Goal: Task Accomplishment & Management: Use online tool/utility

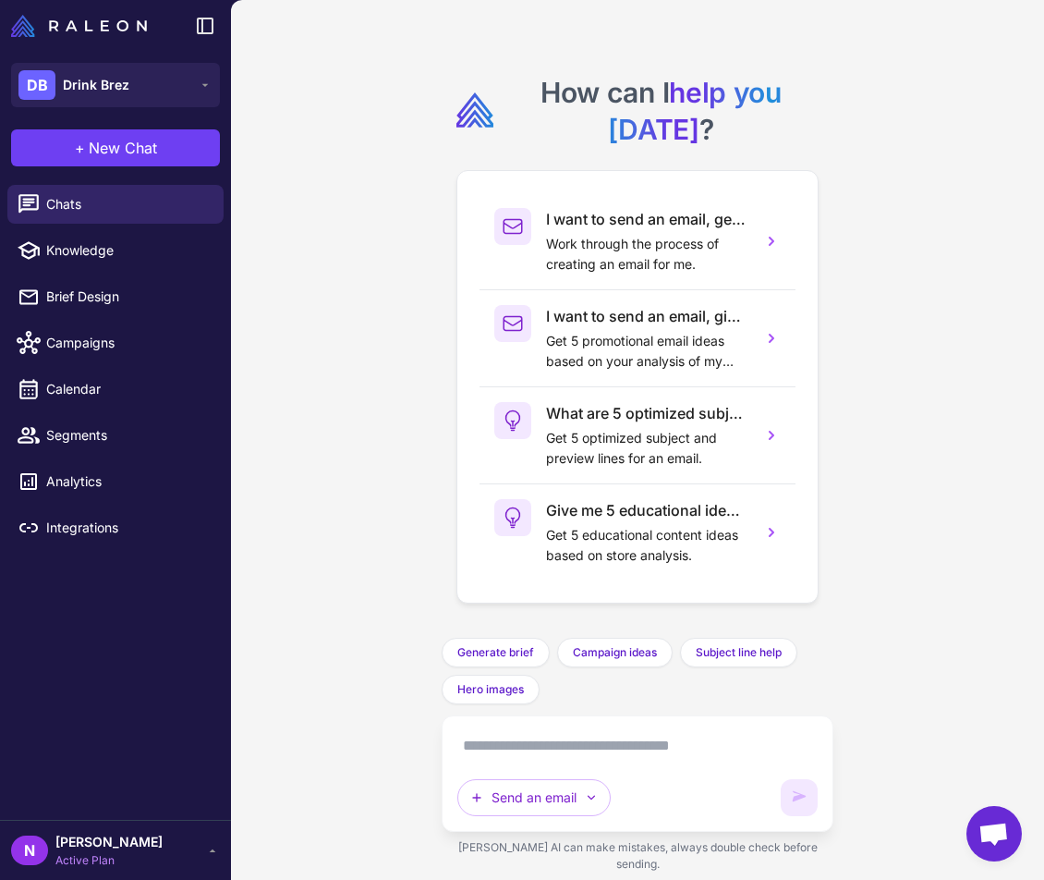
click at [549, 760] on textarea at bounding box center [637, 746] width 360 height 30
click at [639, 760] on textarea at bounding box center [637, 746] width 360 height 30
type textarea "*"
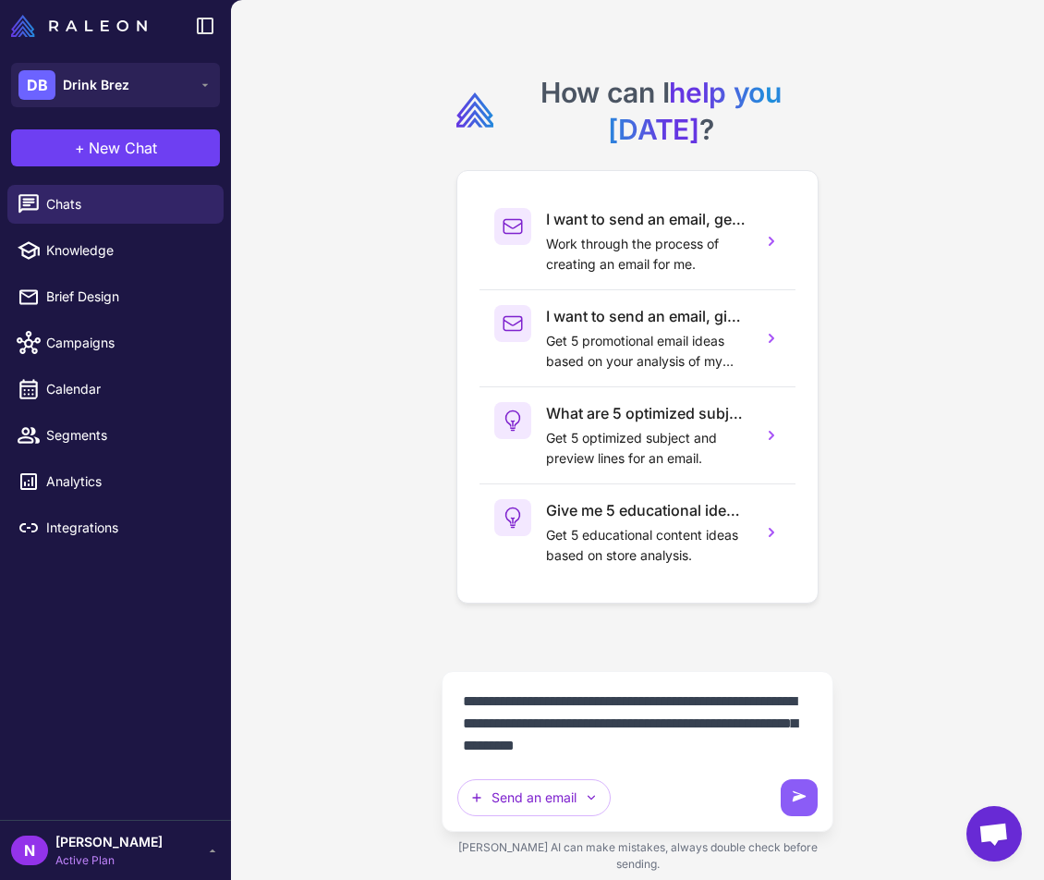
click at [633, 758] on textarea "**********" at bounding box center [637, 724] width 360 height 74
type textarea "**********"
click at [695, 751] on textarea "**********" at bounding box center [637, 724] width 360 height 74
drag, startPoint x: 699, startPoint y: 760, endPoint x: 456, endPoint y: 722, distance: 245.2
click at [457, 722] on textarea "**********" at bounding box center [637, 724] width 360 height 74
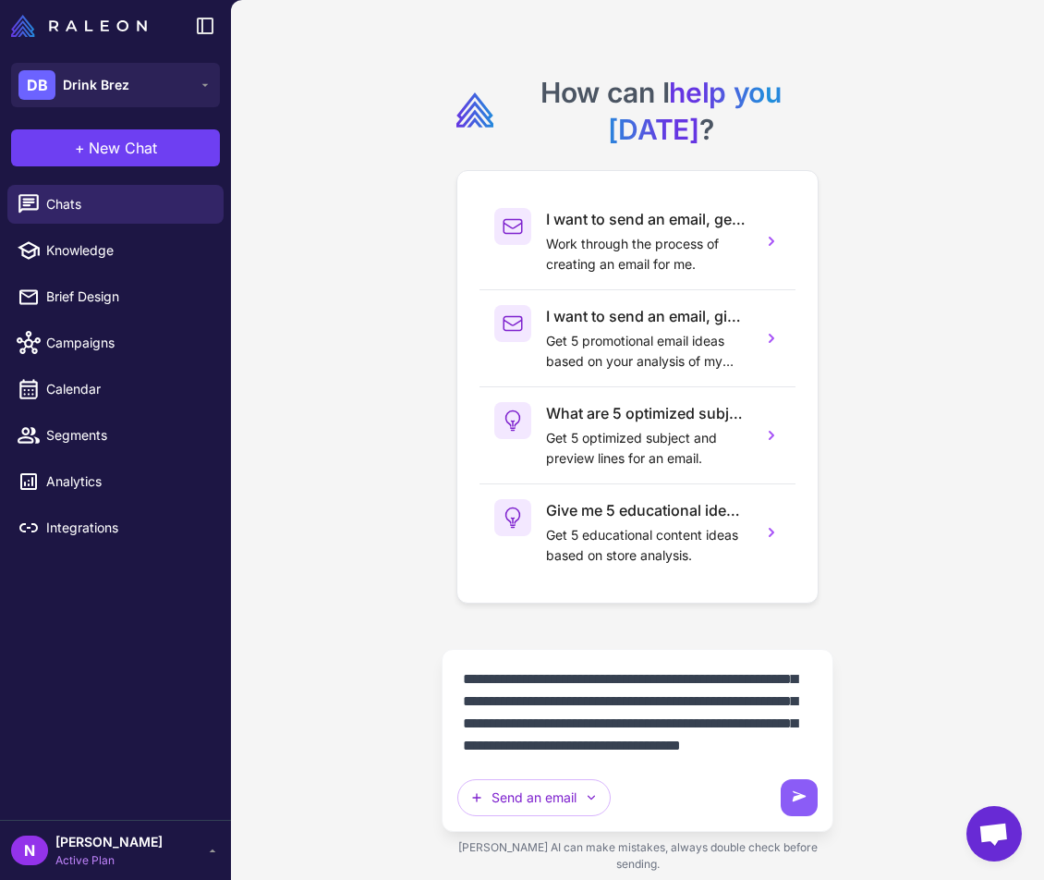
scroll to position [61, 0]
type textarea "**********"
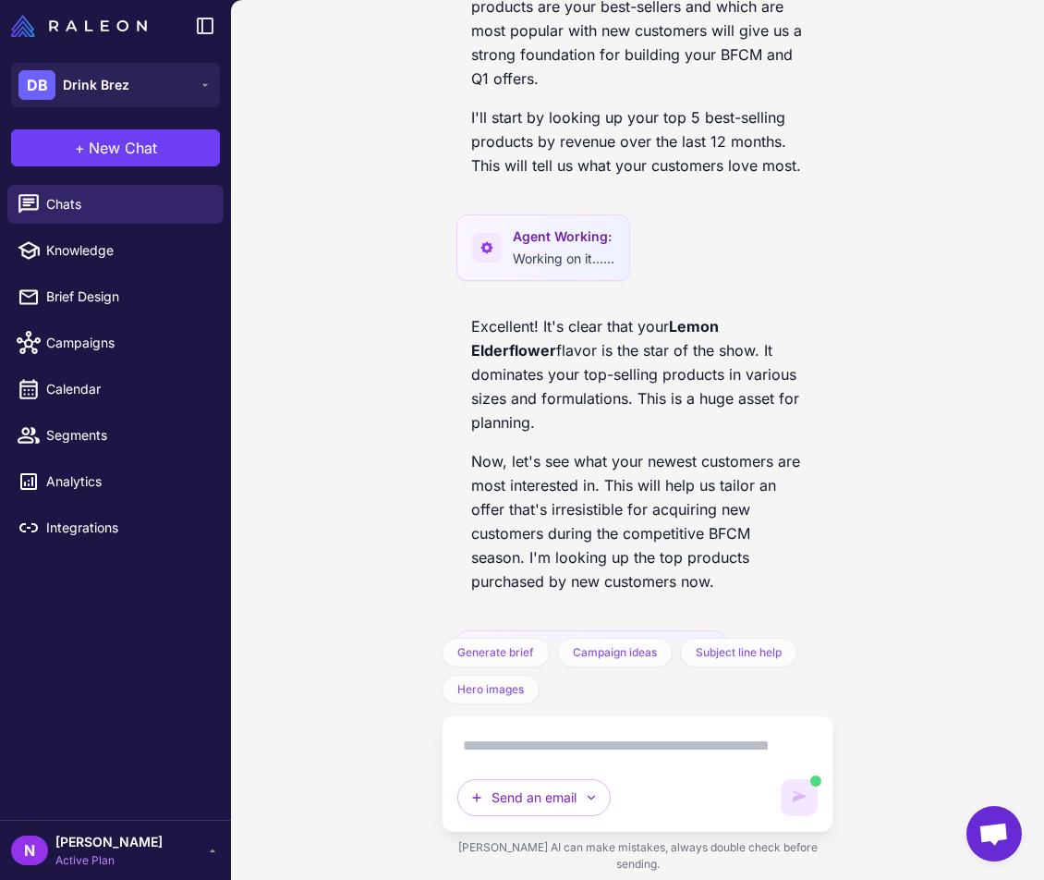
scroll to position [1451, 0]
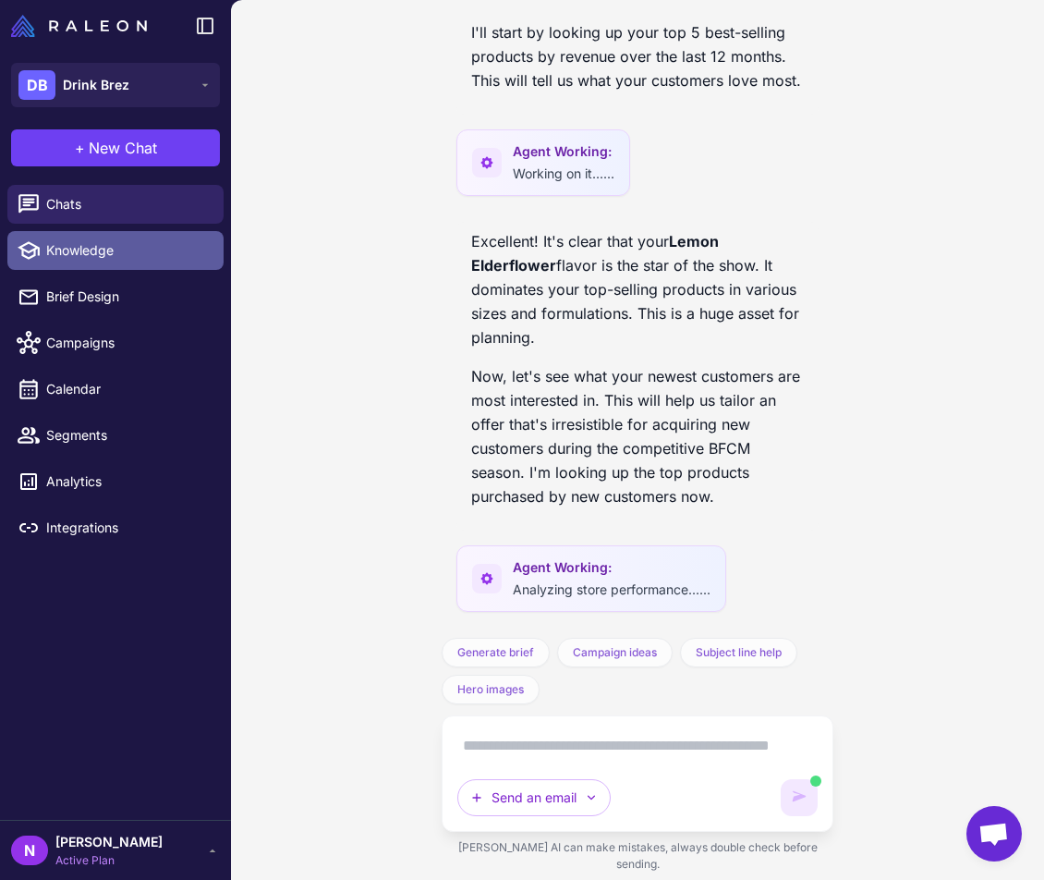
click at [47, 247] on span "Knowledge" at bounding box center [127, 250] width 163 height 20
select select
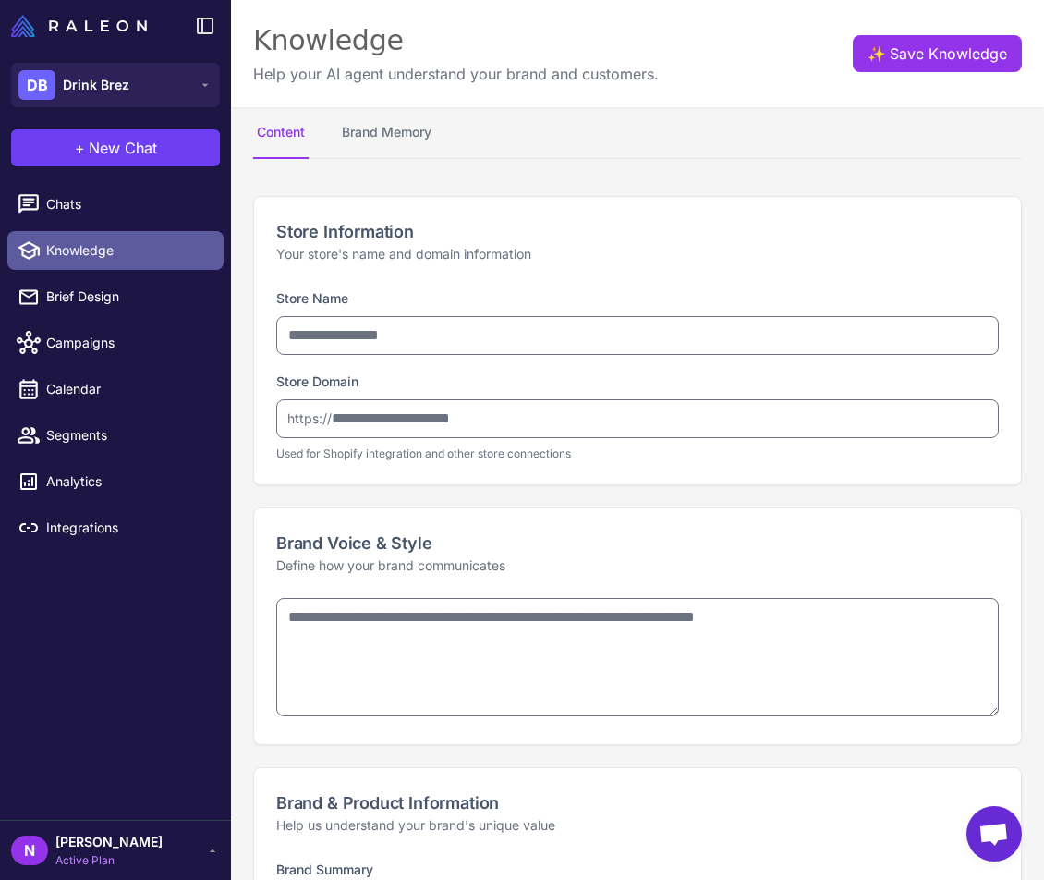
type input "**********"
type textarea "**********"
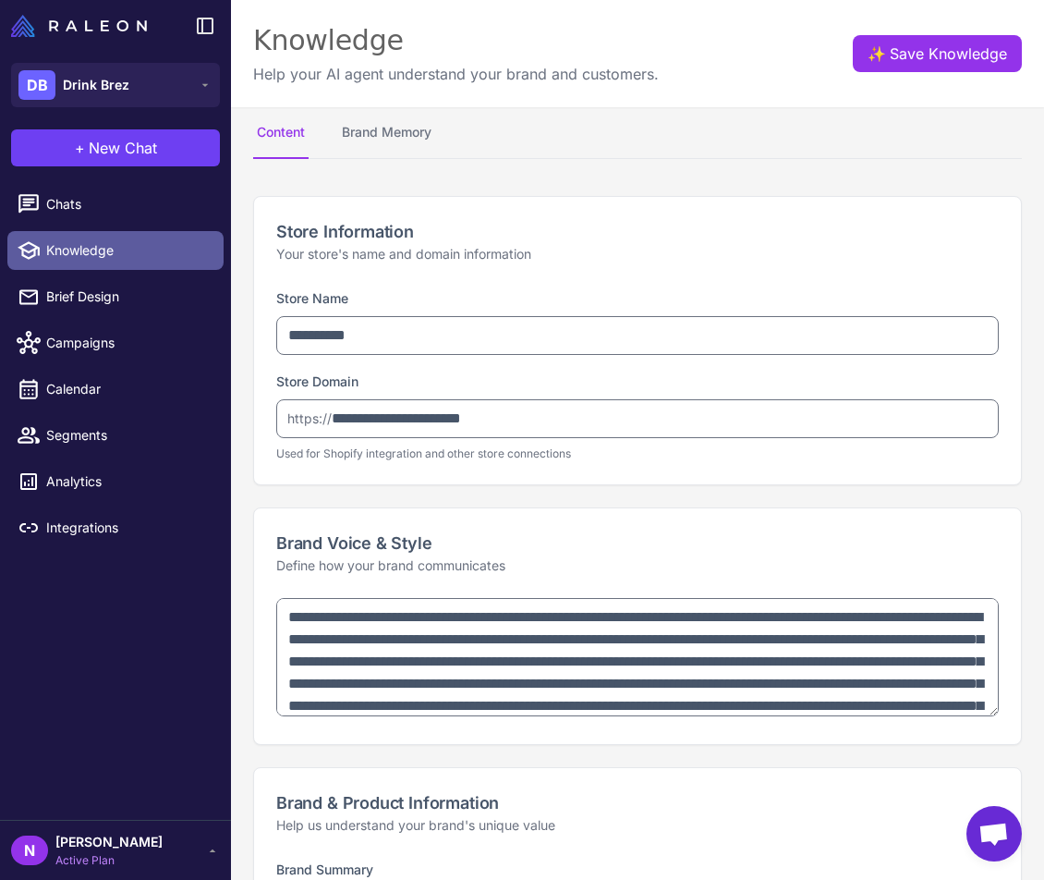
type textarea "**********"
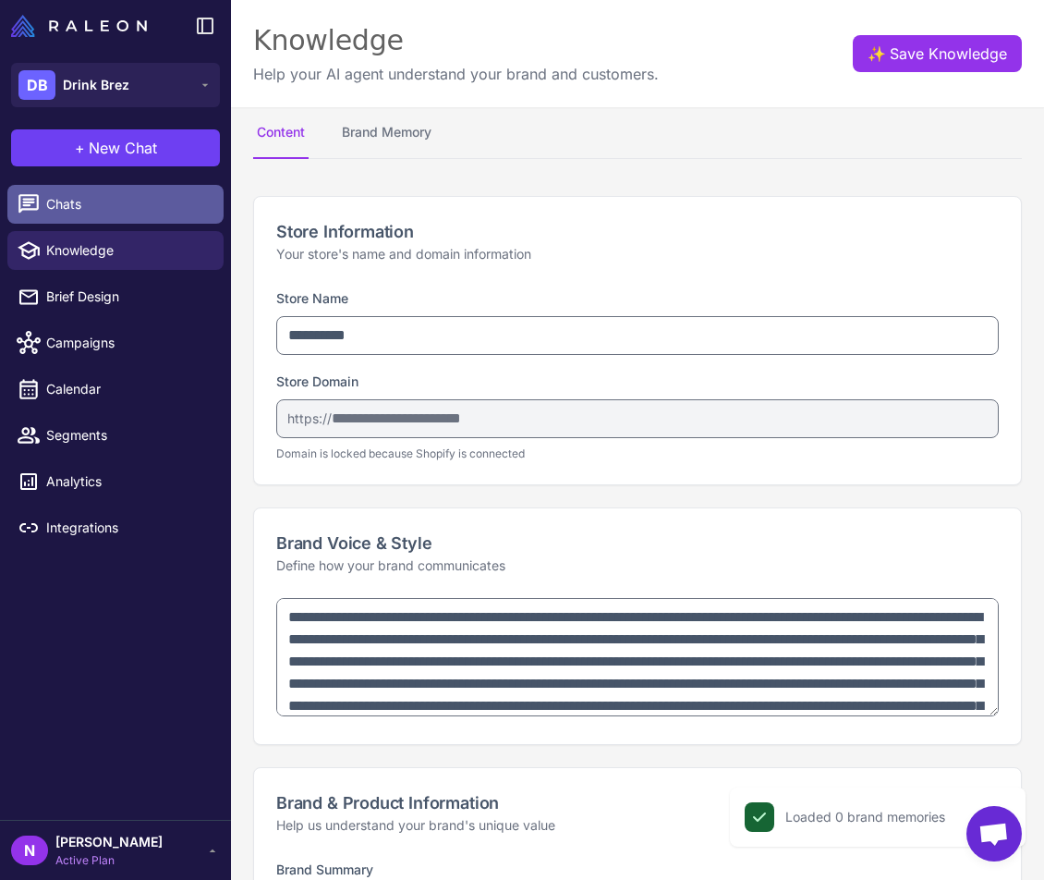
click at [81, 204] on span "Chats" at bounding box center [127, 204] width 163 height 20
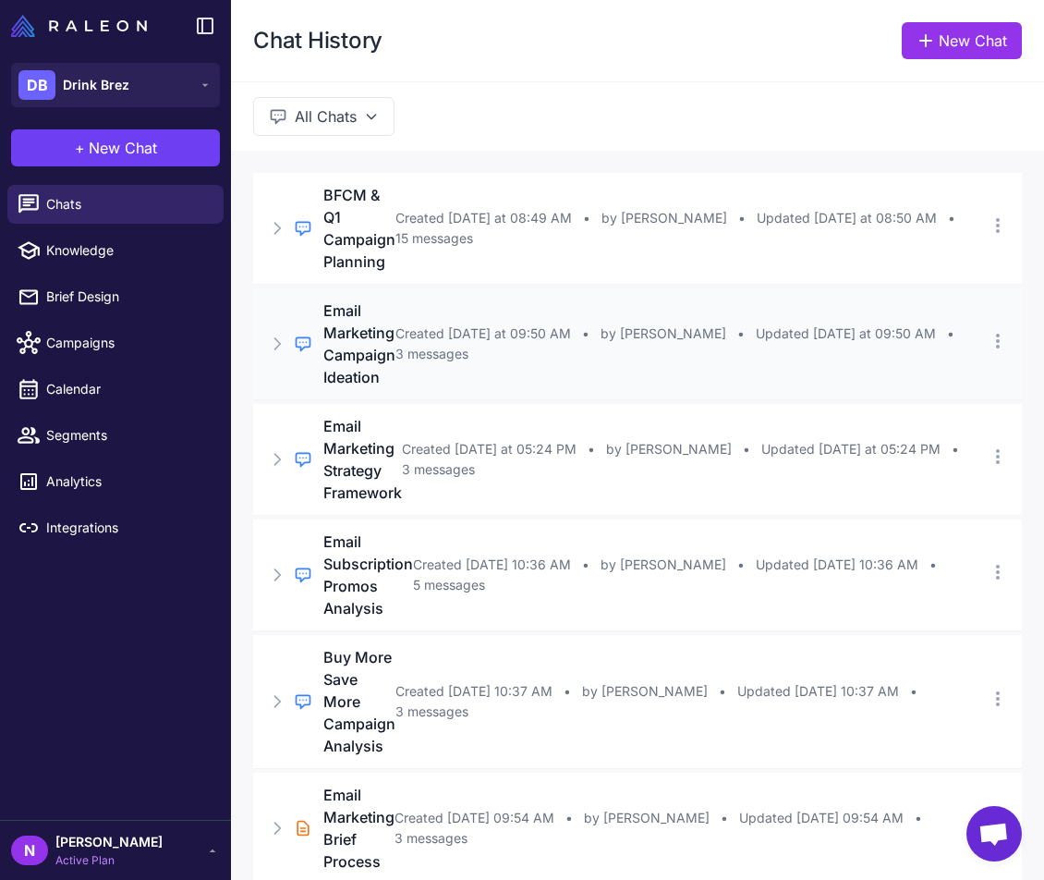
click at [516, 344] on div "Regular Chat Email Marketing Campaign Ideation Created [DATE] at 09:50 AM • by …" at bounding box center [637, 343] width 769 height 111
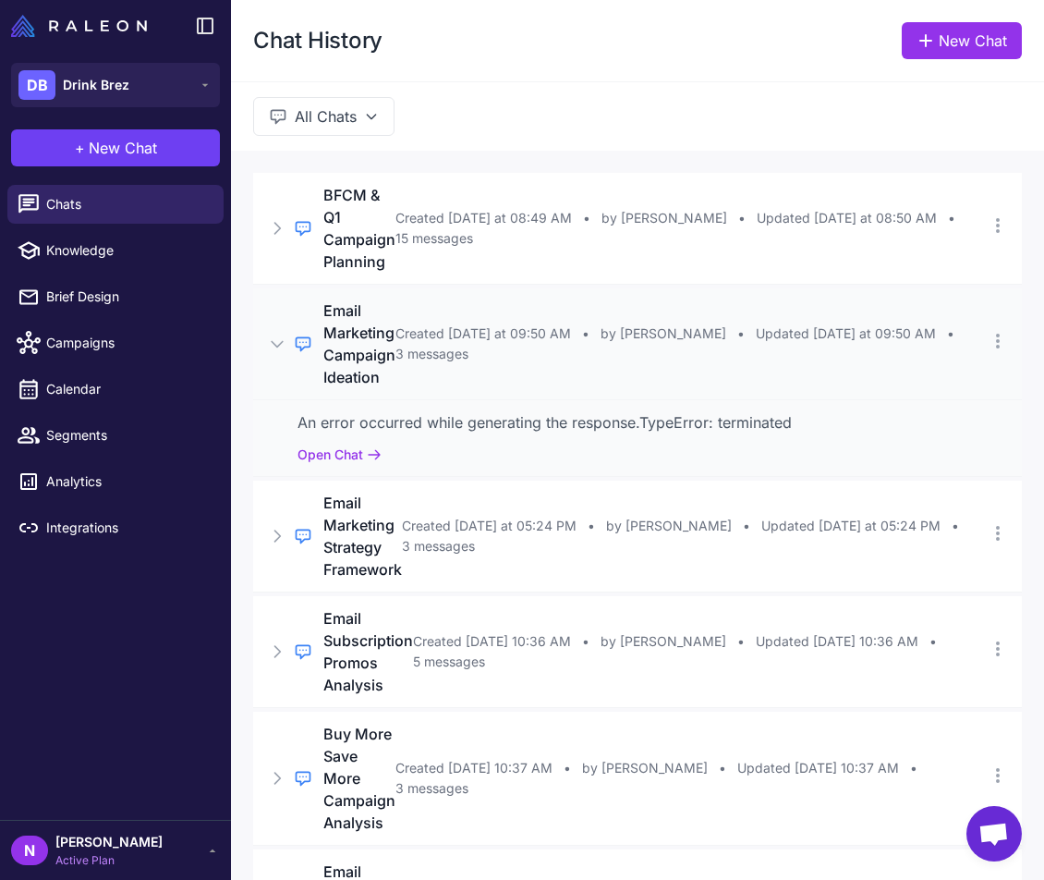
click at [516, 344] on div "Regular Chat Email Marketing Campaign Ideation Created [DATE] at 09:50 AM • by …" at bounding box center [637, 343] width 769 height 111
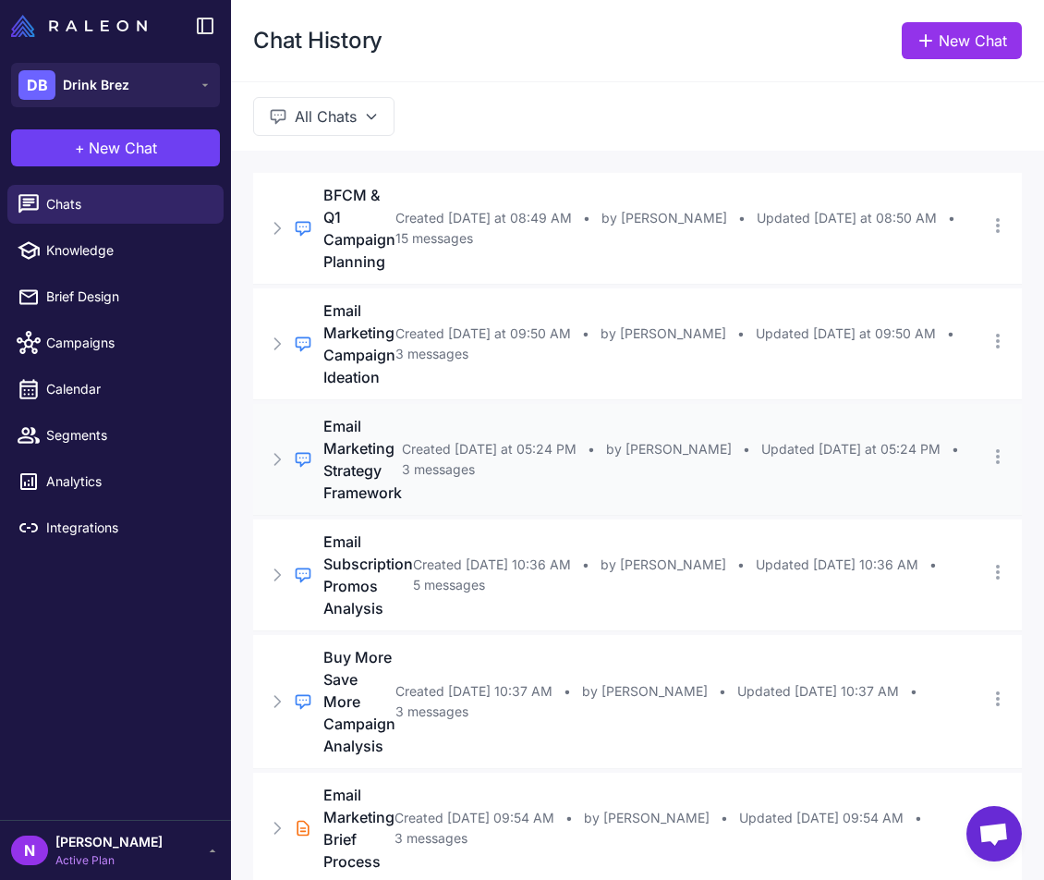
scroll to position [66, 0]
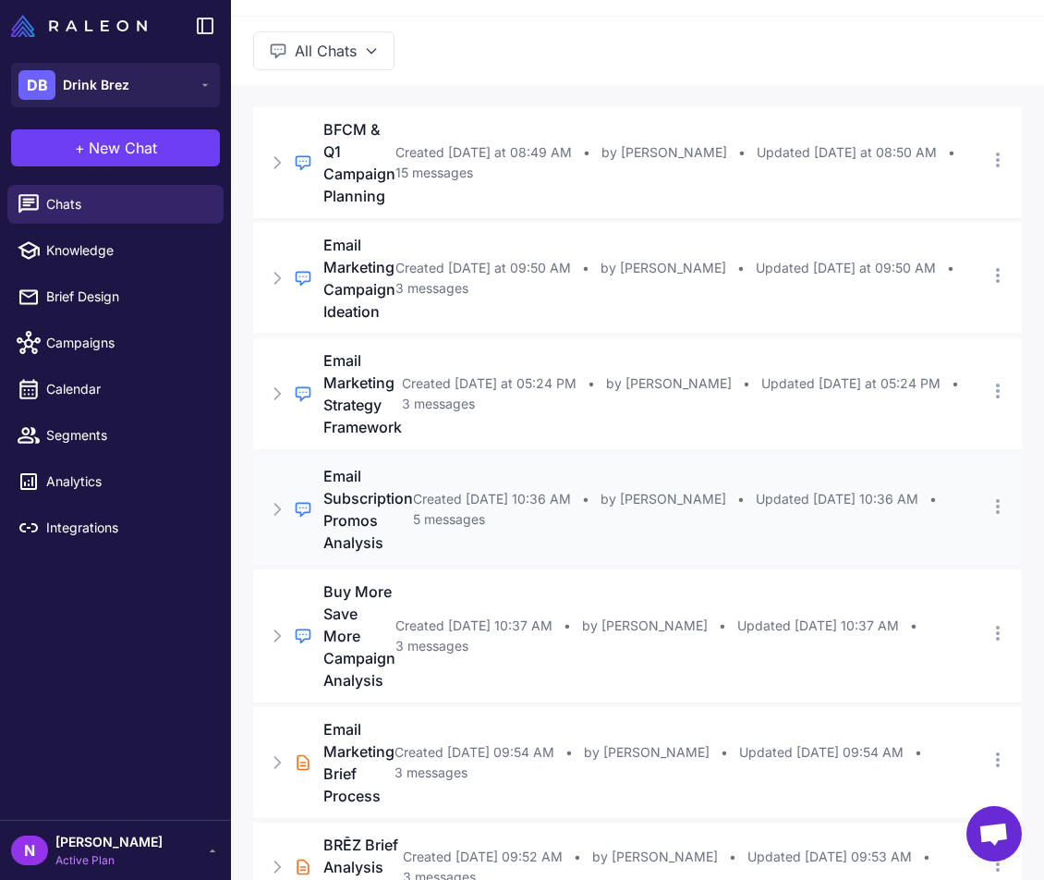
click at [505, 508] on div "Regular Chat Email Subscription Promos Analysis Created [DATE] 10:36 AM • by [P…" at bounding box center [637, 509] width 769 height 111
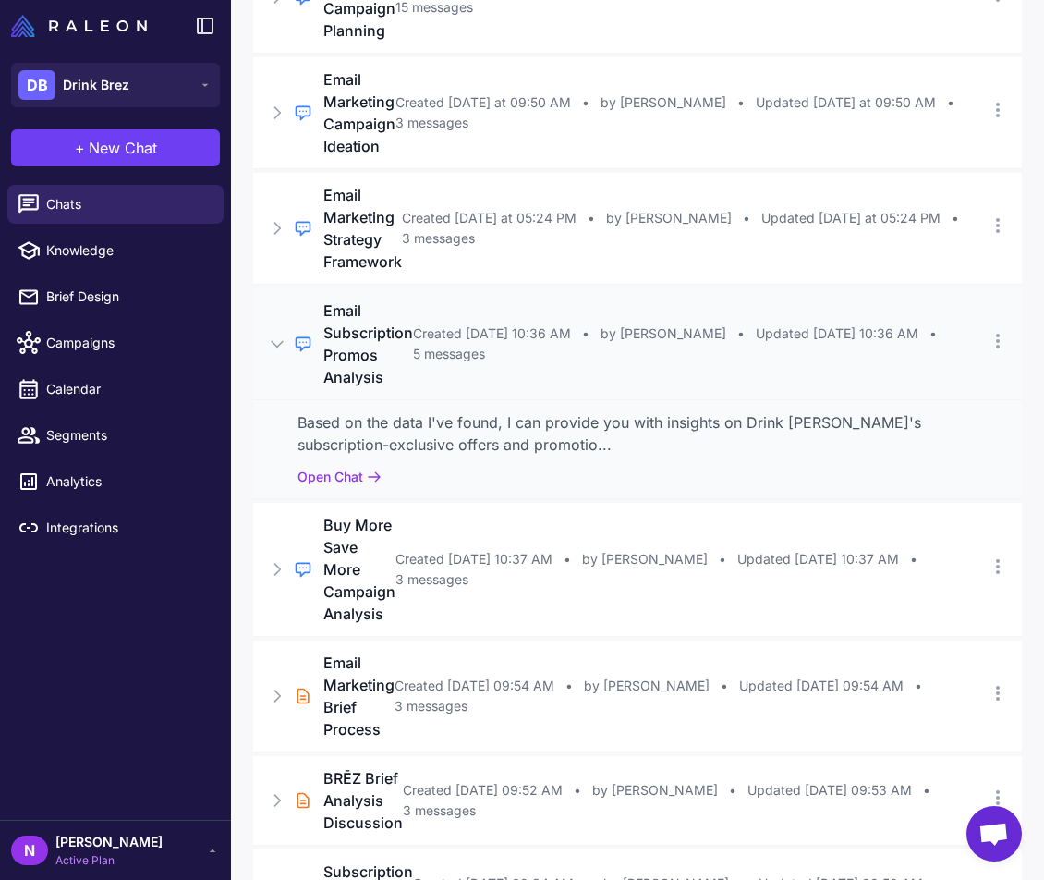
scroll to position [498, 0]
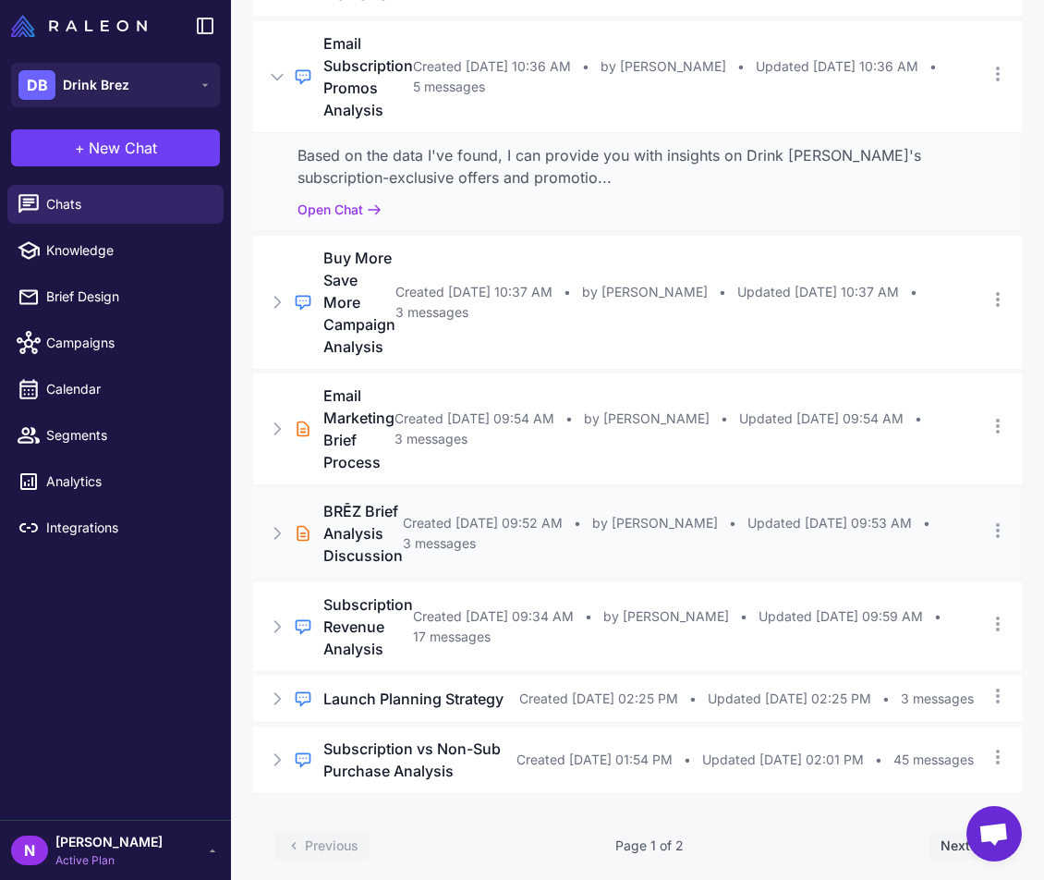
click at [505, 513] on span "Created [DATE] 09:52 AM" at bounding box center [483, 523] width 160 height 20
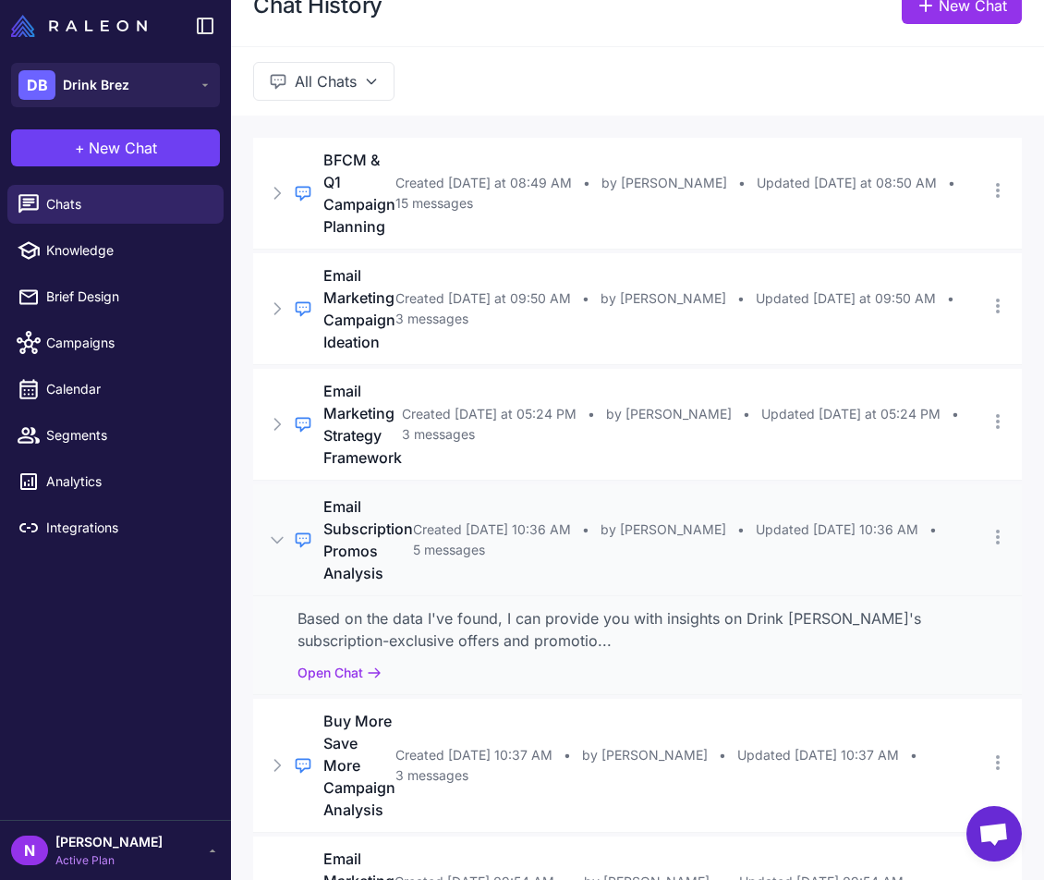
scroll to position [0, 0]
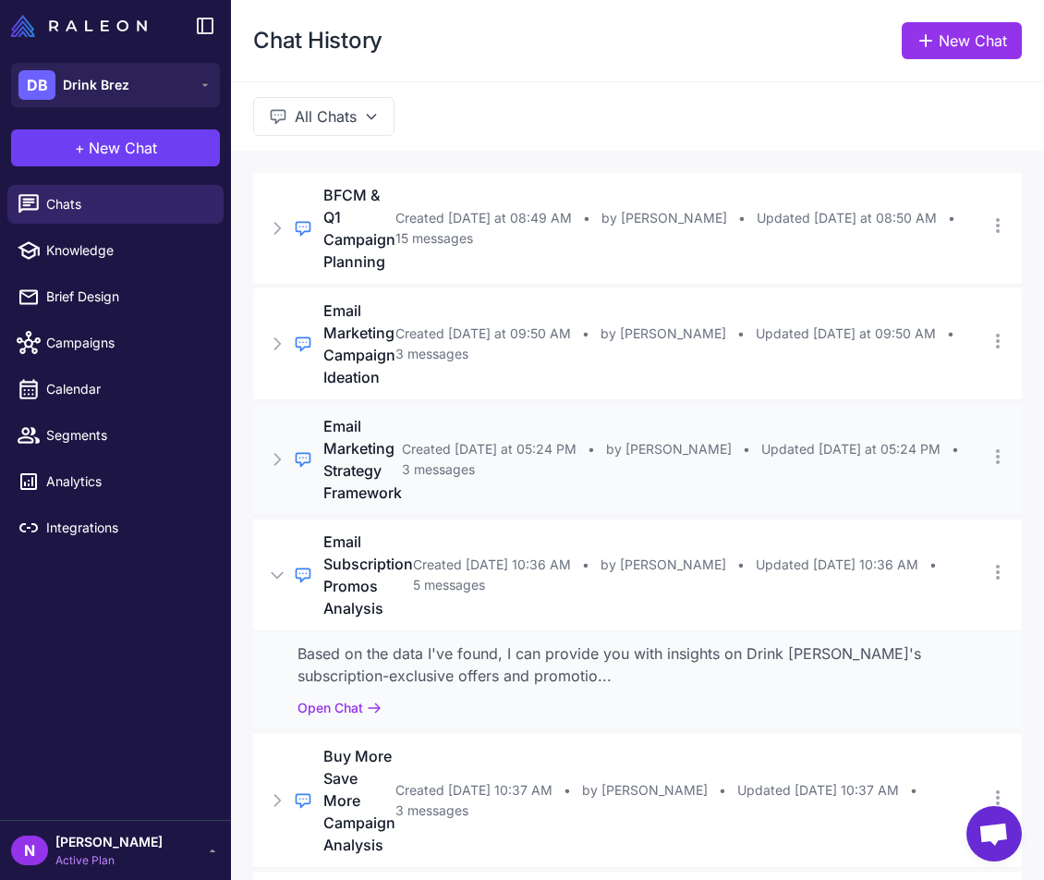
click at [472, 404] on div "Regular Chat Email Marketing Strategy Framework Created [DATE] at 05:24 PM • by…" at bounding box center [637, 459] width 769 height 111
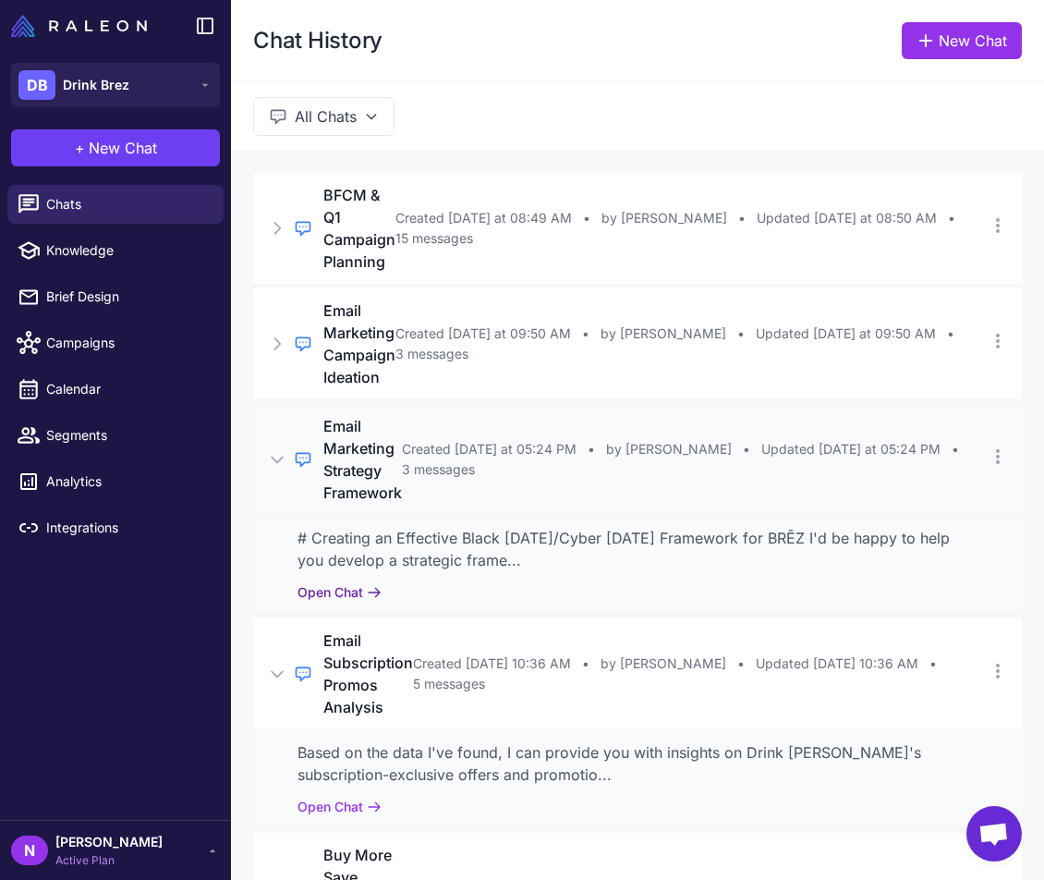
click at [357, 582] on button "Open Chat" at bounding box center [340, 592] width 84 height 20
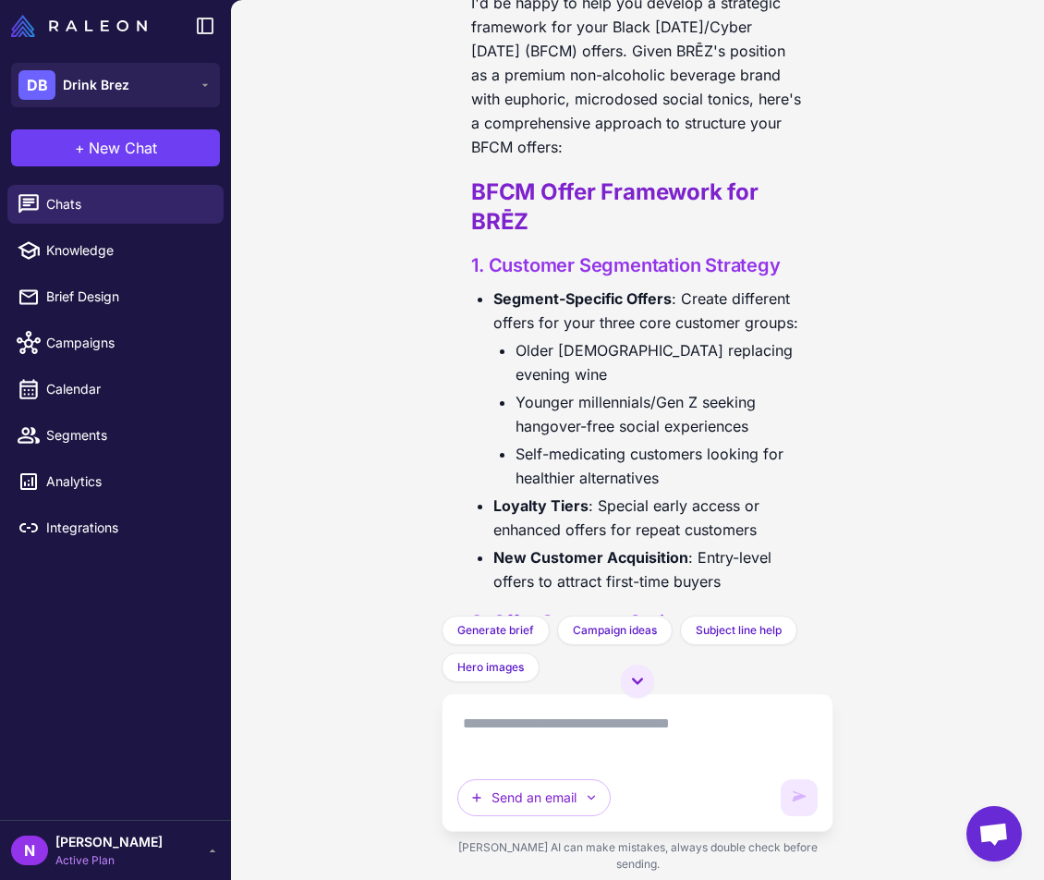
scroll to position [407, 0]
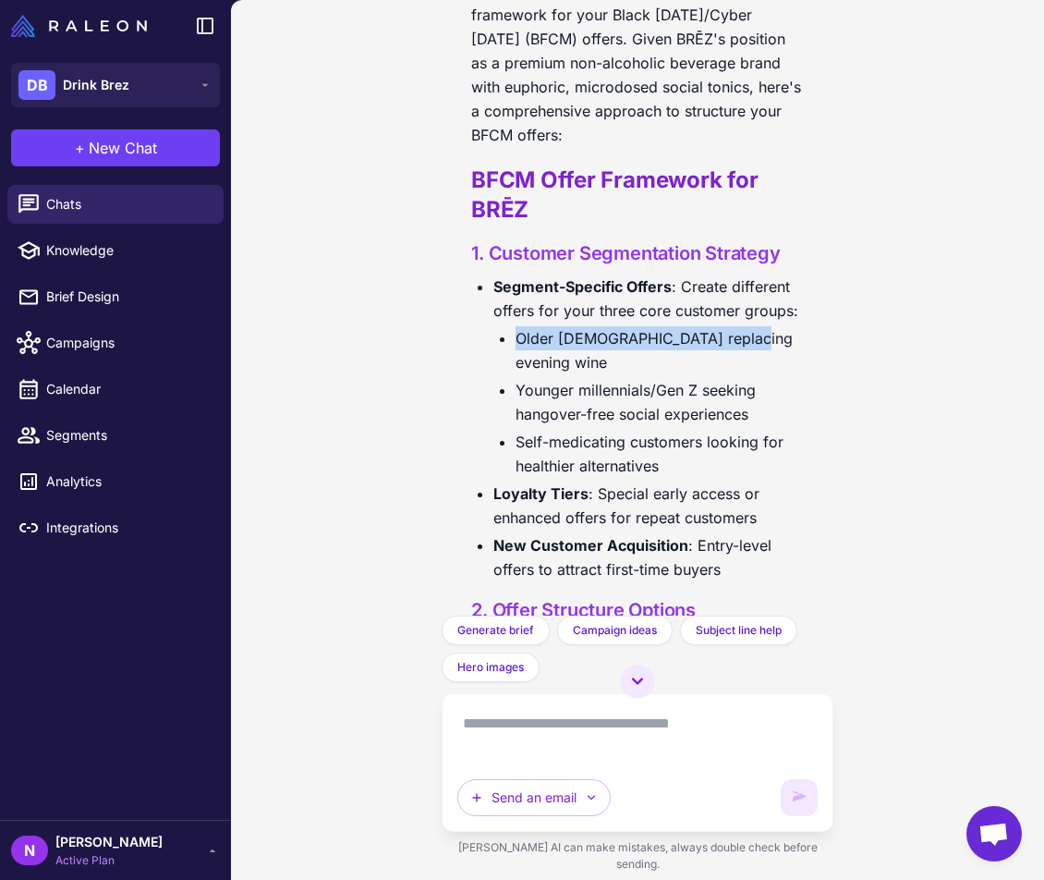
drag, startPoint x: 516, startPoint y: 379, endPoint x: 738, endPoint y: 393, distance: 223.1
click at [738, 374] on li "Older [DEMOGRAPHIC_DATA] replacing evening wine" at bounding box center [660, 350] width 288 height 48
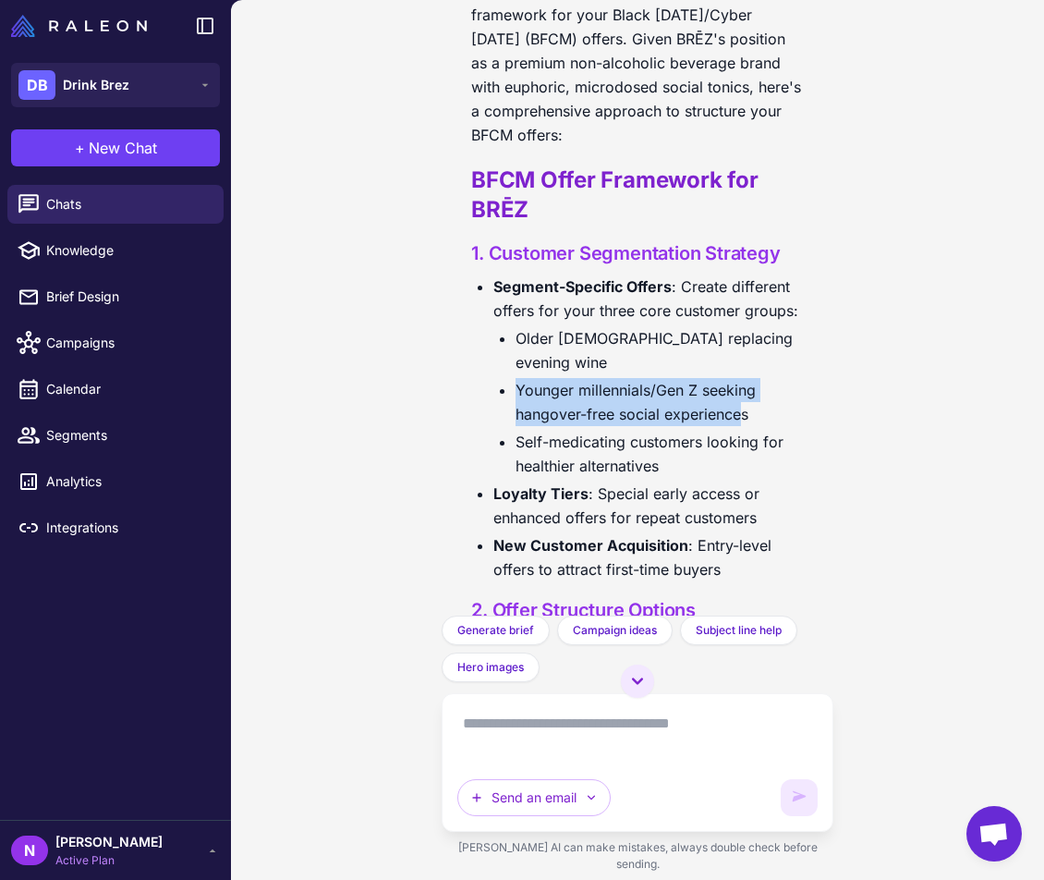
drag, startPoint x: 513, startPoint y: 406, endPoint x: 744, endPoint y: 431, distance: 232.3
click at [744, 431] on ul "Older [DEMOGRAPHIC_DATA] replacing evening wine Younger millennials/Gen Z seeki…" at bounding box center [648, 402] width 310 height 152
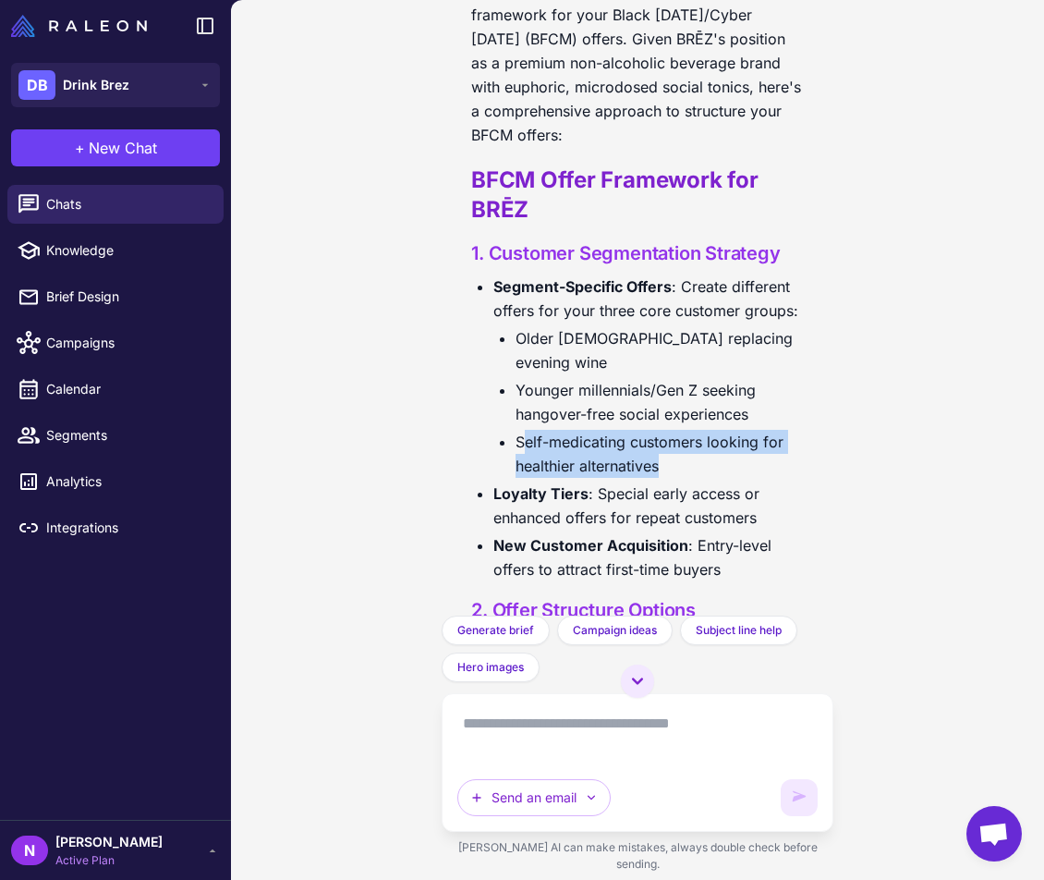
drag, startPoint x: 524, startPoint y: 466, endPoint x: 712, endPoint y: 489, distance: 189.9
click at [712, 478] on li "Self-medicating customers looking for healthier alternatives" at bounding box center [660, 454] width 288 height 48
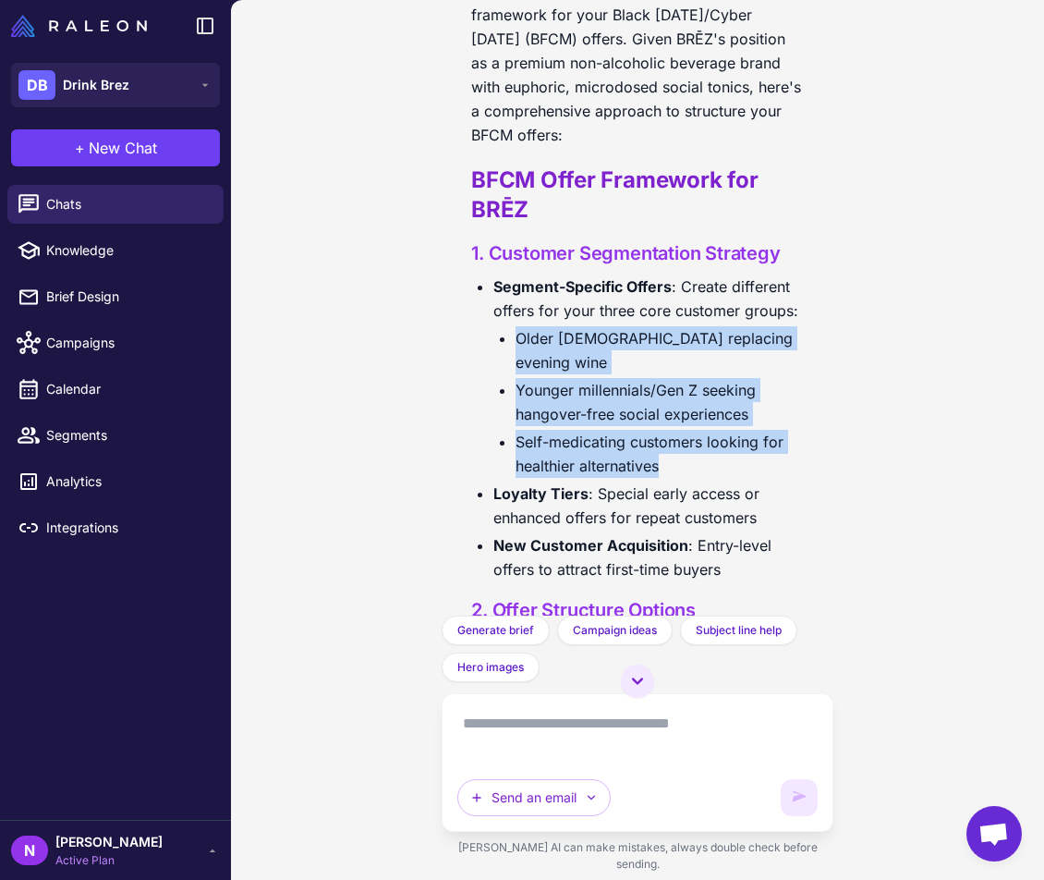
drag, startPoint x: 712, startPoint y: 489, endPoint x: 519, endPoint y: 388, distance: 217.8
click at [519, 388] on ul "Older [DEMOGRAPHIC_DATA] replacing evening wine Younger millennials/Gen Z seeki…" at bounding box center [648, 402] width 310 height 152
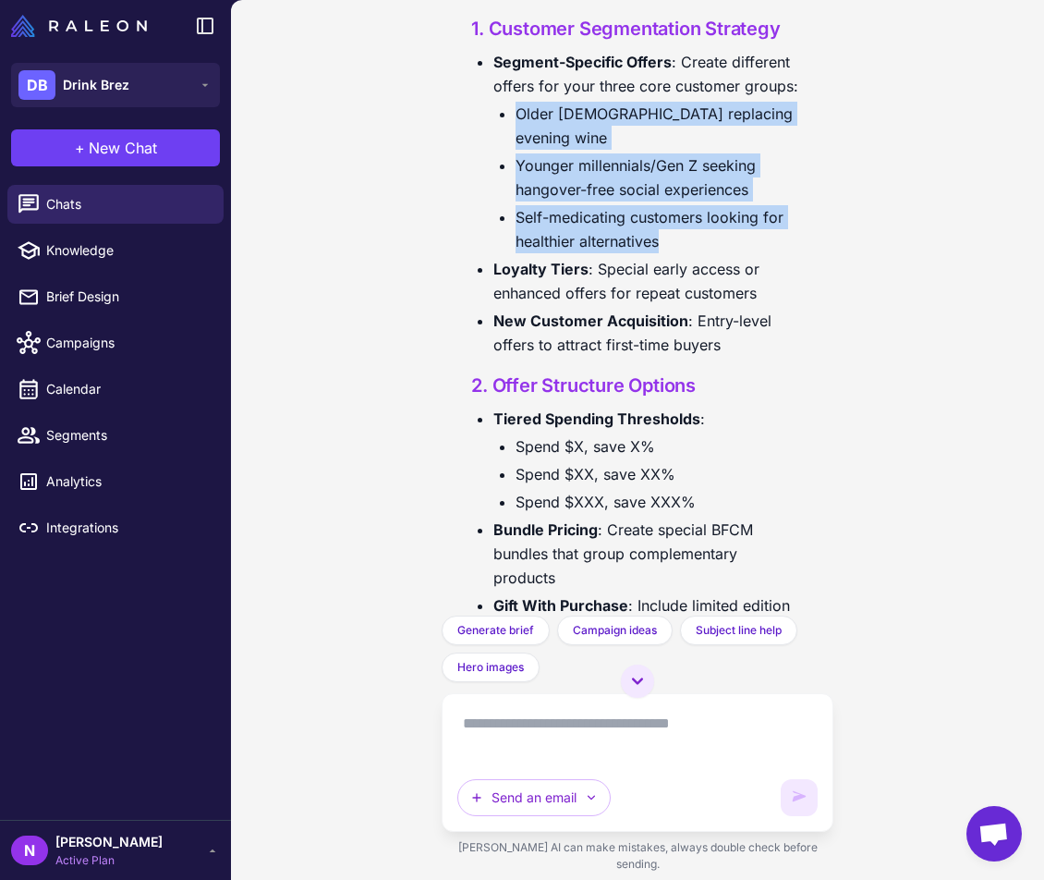
scroll to position [655, 0]
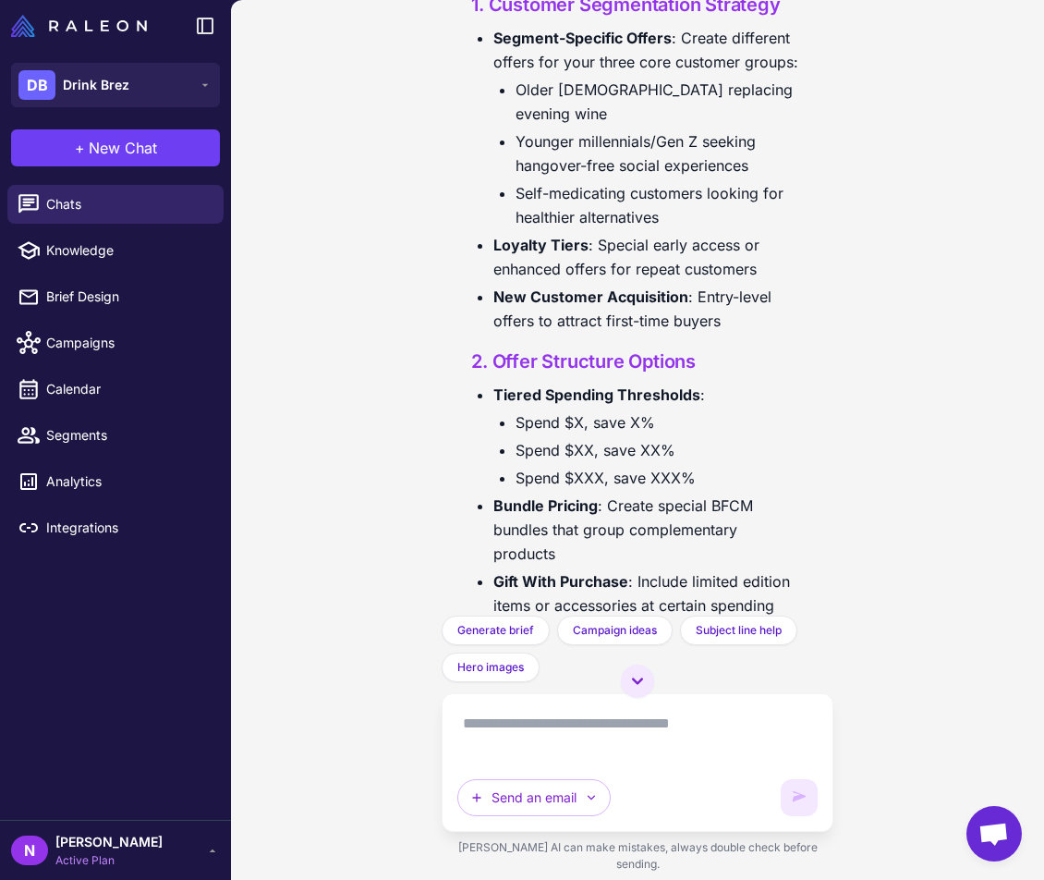
click at [686, 462] on li "Spend $XX, save XX%" at bounding box center [660, 450] width 288 height 24
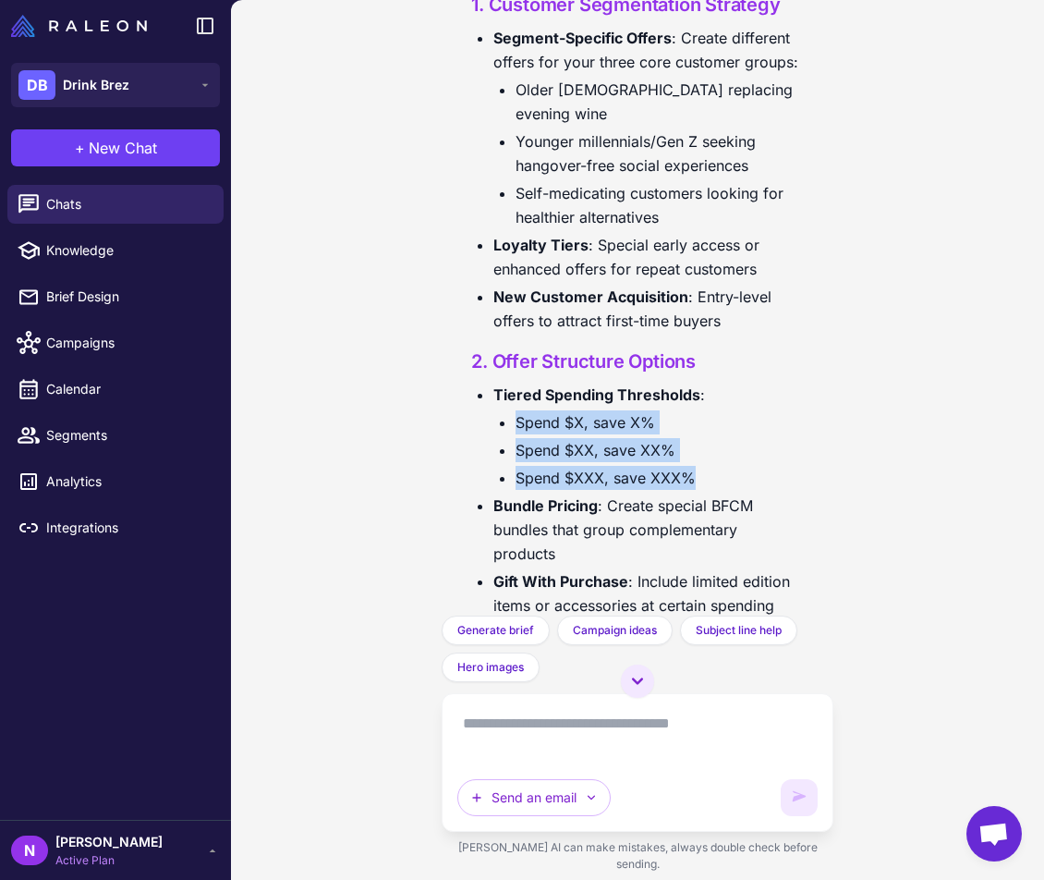
drag, startPoint x: 700, startPoint y: 492, endPoint x: 476, endPoint y: 453, distance: 228.0
click at [476, 453] on ul "Tiered Spending Thresholds : Spend $X, save X% Spend $XX, save XX% Spend $XXX, …" at bounding box center [637, 538] width 333 height 310
click at [685, 462] on li "Spend $XX, save XX%" at bounding box center [660, 450] width 288 height 24
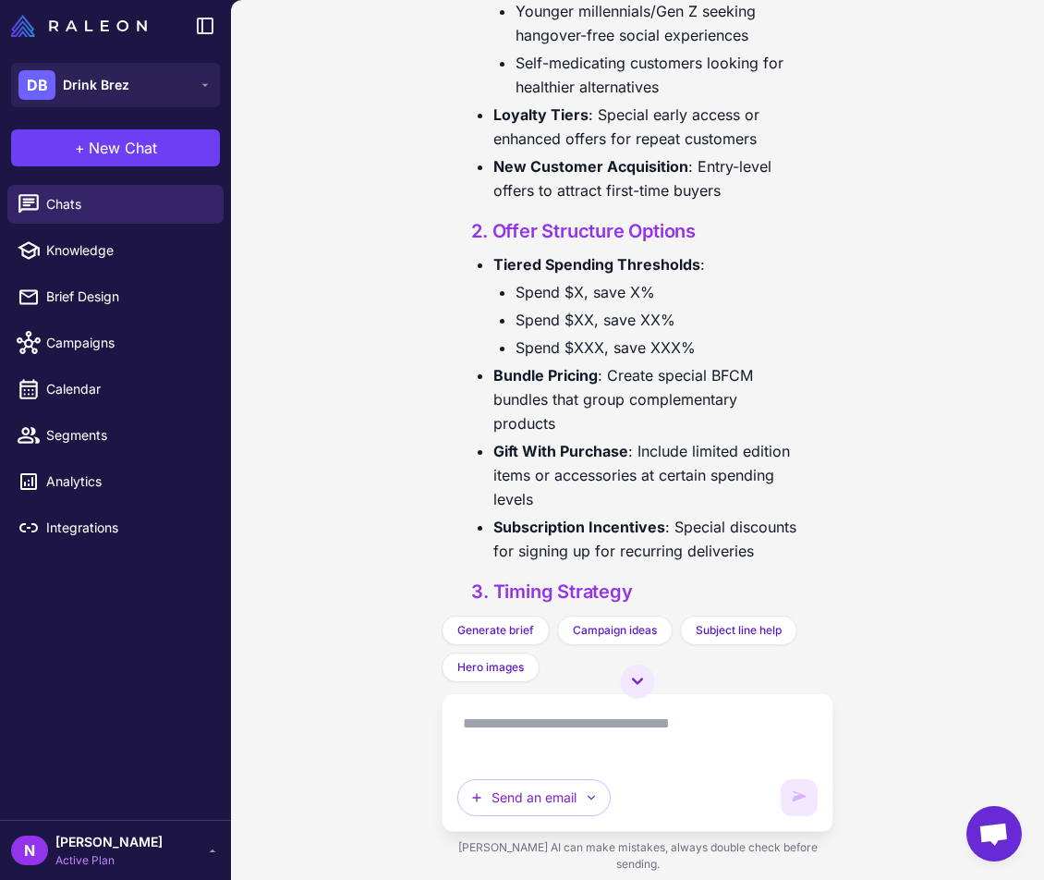
scroll to position [809, 0]
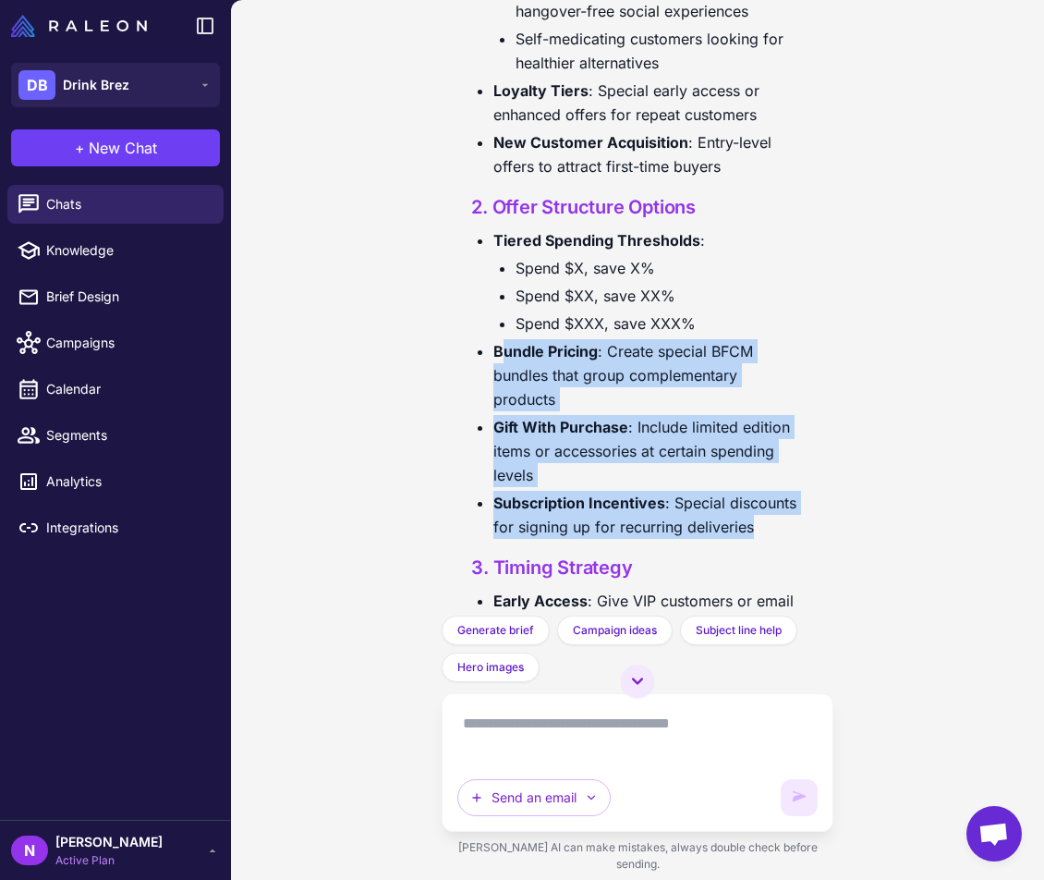
drag, startPoint x: 615, startPoint y: 580, endPoint x: 499, endPoint y: 376, distance: 235.1
click at [499, 376] on ul "Tiered Spending Thresholds : Spend $X, save X% Spend $XX, save XX% Spend $XXX, …" at bounding box center [637, 383] width 333 height 310
click at [607, 436] on strong "Gift With Purchase" at bounding box center [560, 427] width 135 height 18
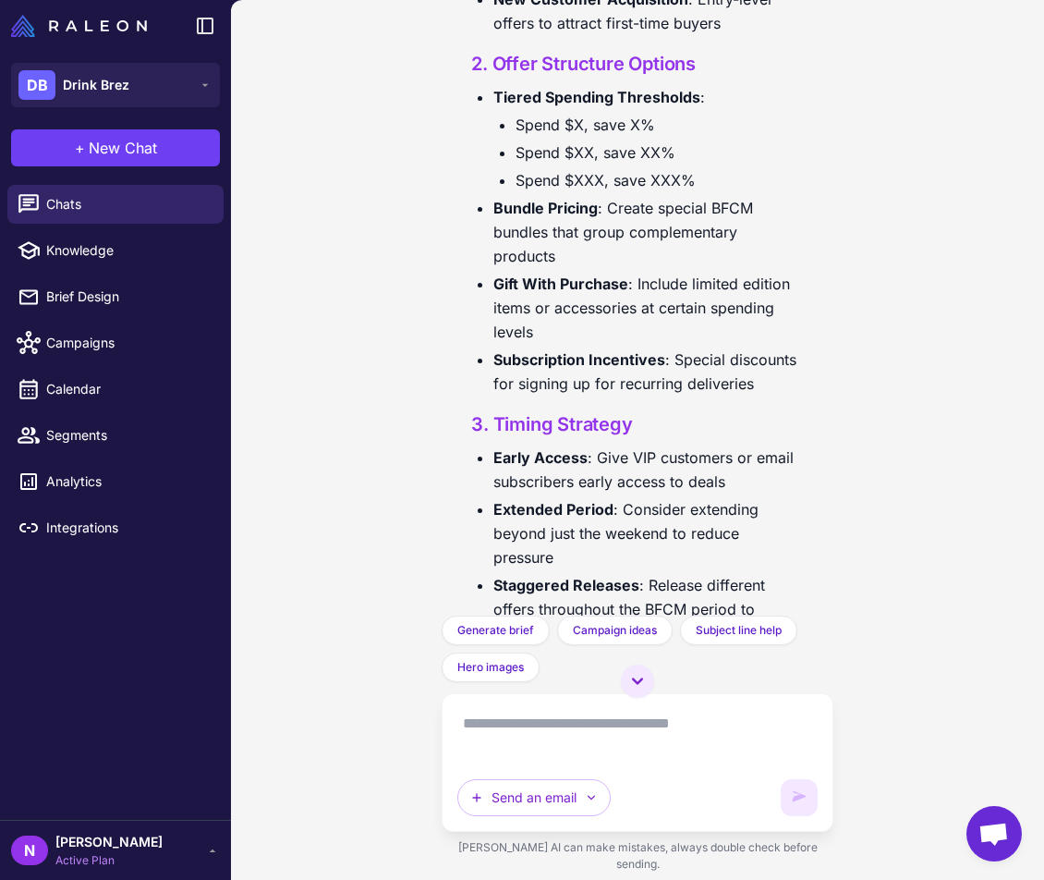
scroll to position [1071, 0]
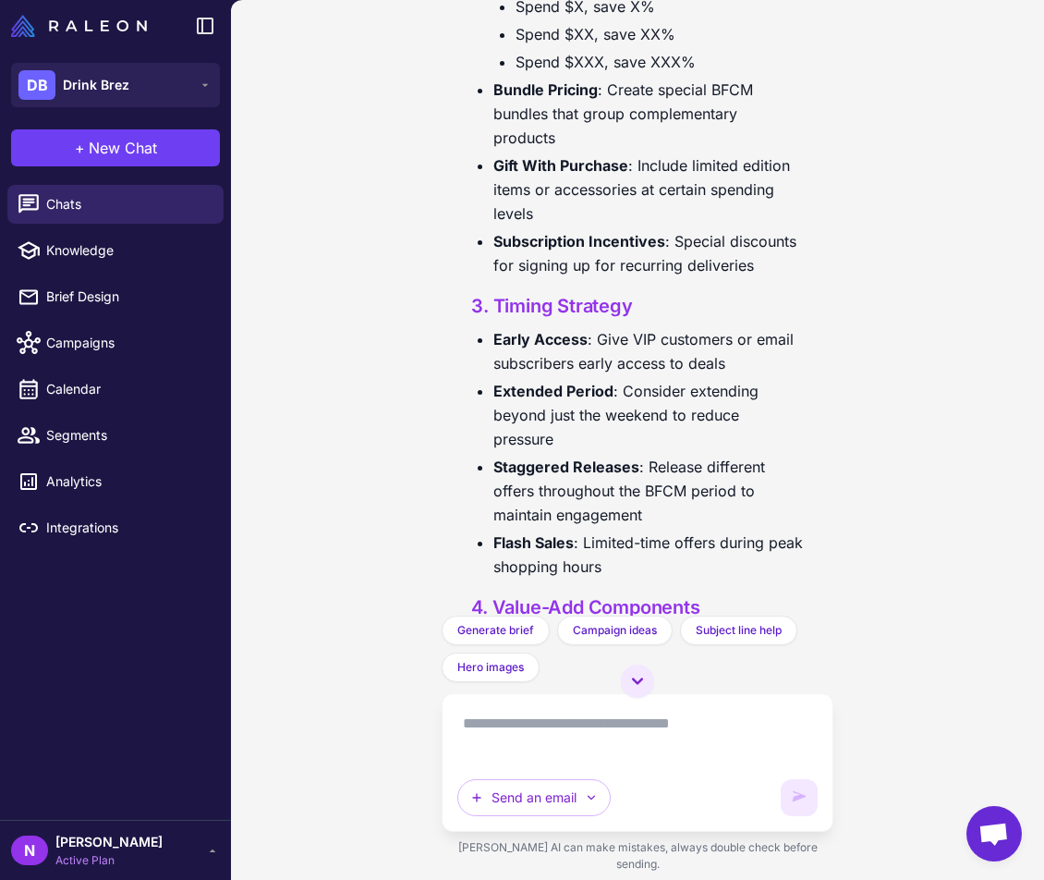
drag, startPoint x: 498, startPoint y: 353, endPoint x: 668, endPoint y: 383, distance: 172.7
click at [668, 383] on div "Creating an Effective Black [DATE]/Cyber [DATE] Framework for BRĒZ I'd be happy…" at bounding box center [637, 495] width 362 height 2762
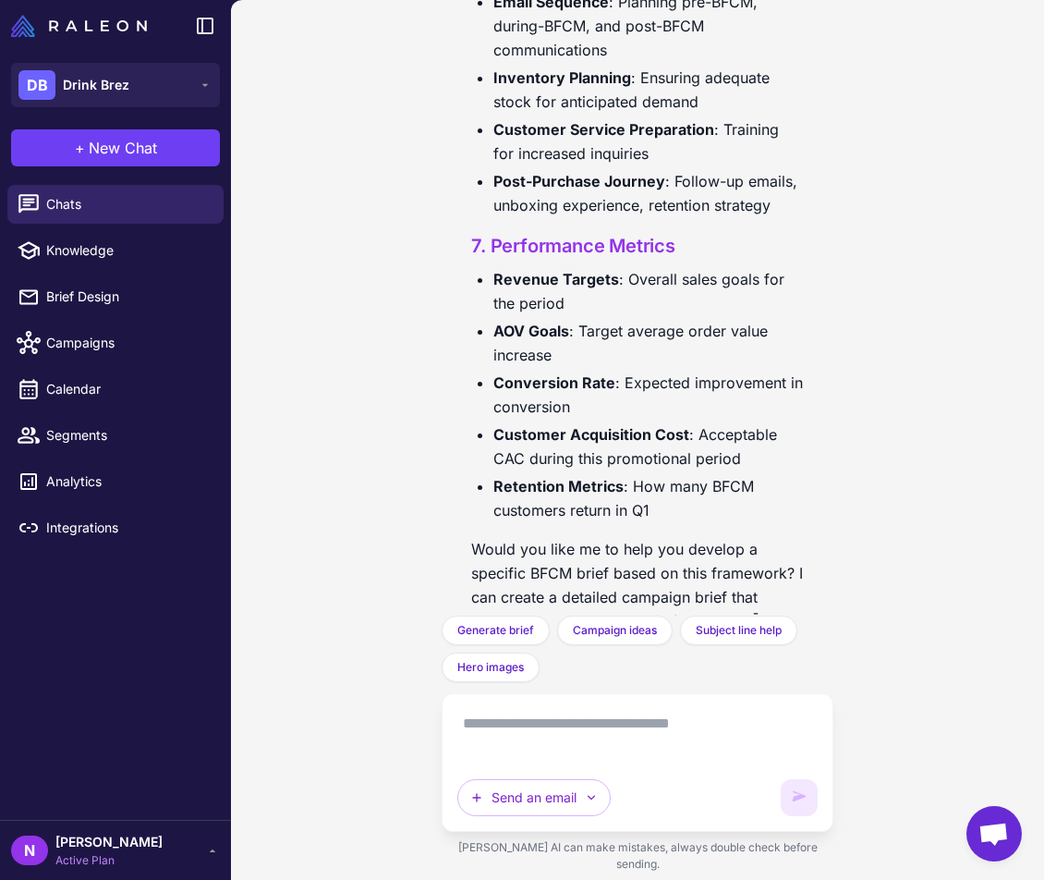
scroll to position [2424, 0]
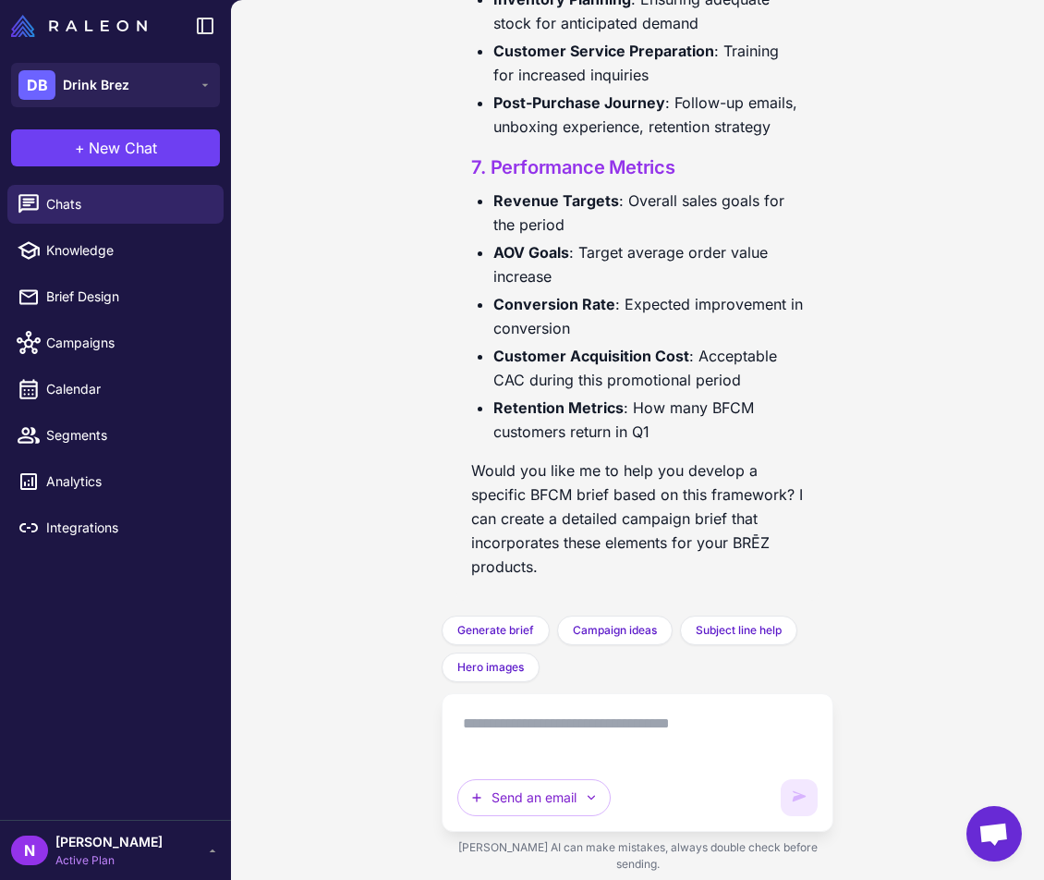
click at [614, 744] on textarea at bounding box center [637, 735] width 360 height 52
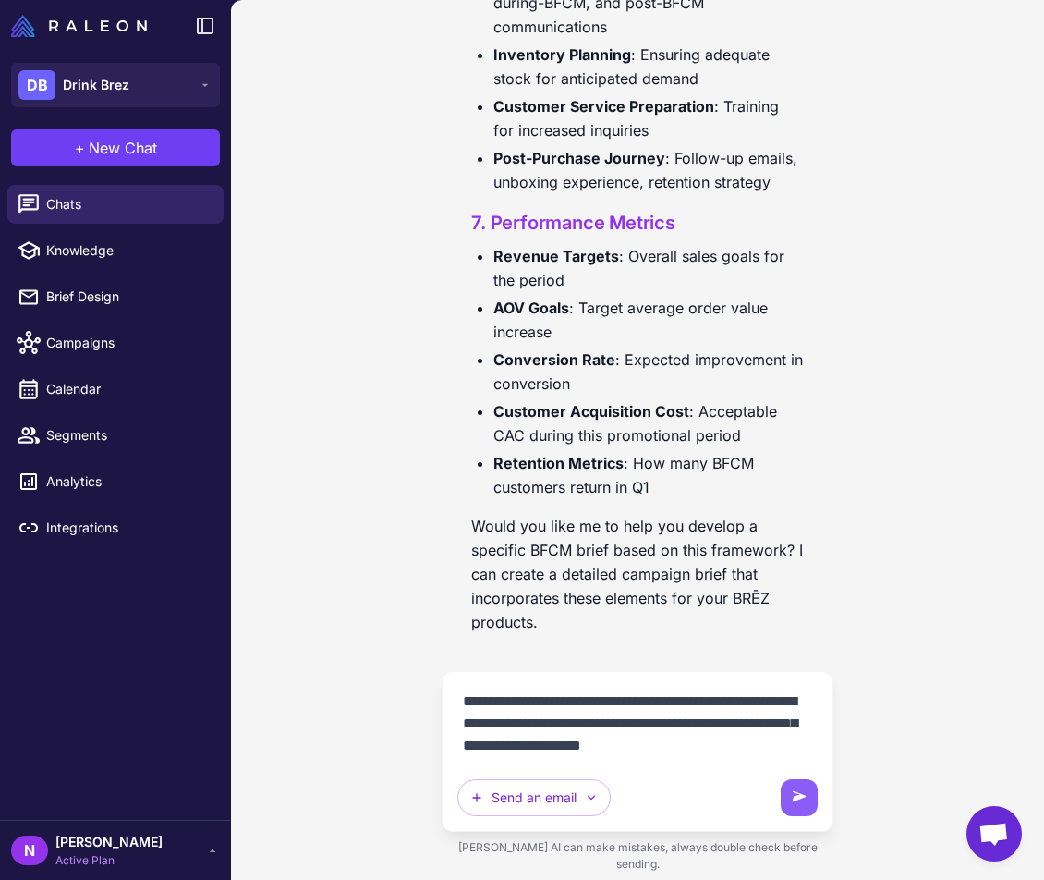
scroll to position [2390, 0]
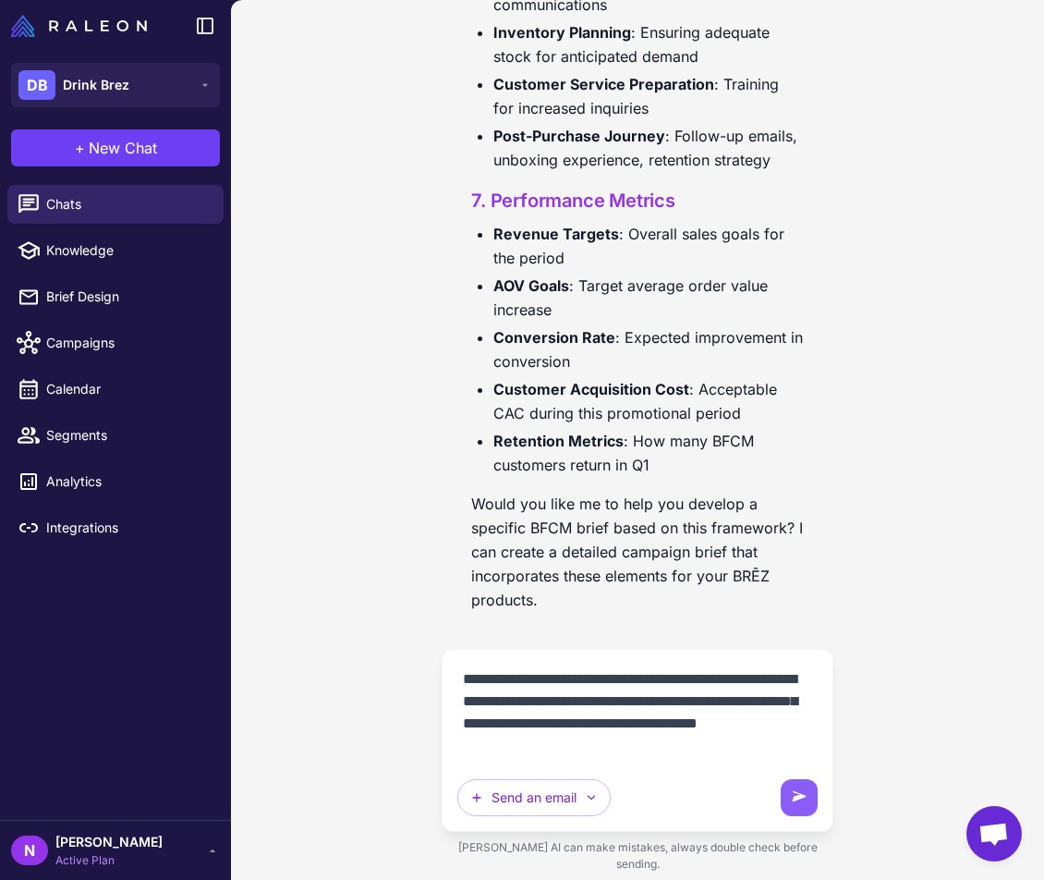
type textarea "**********"
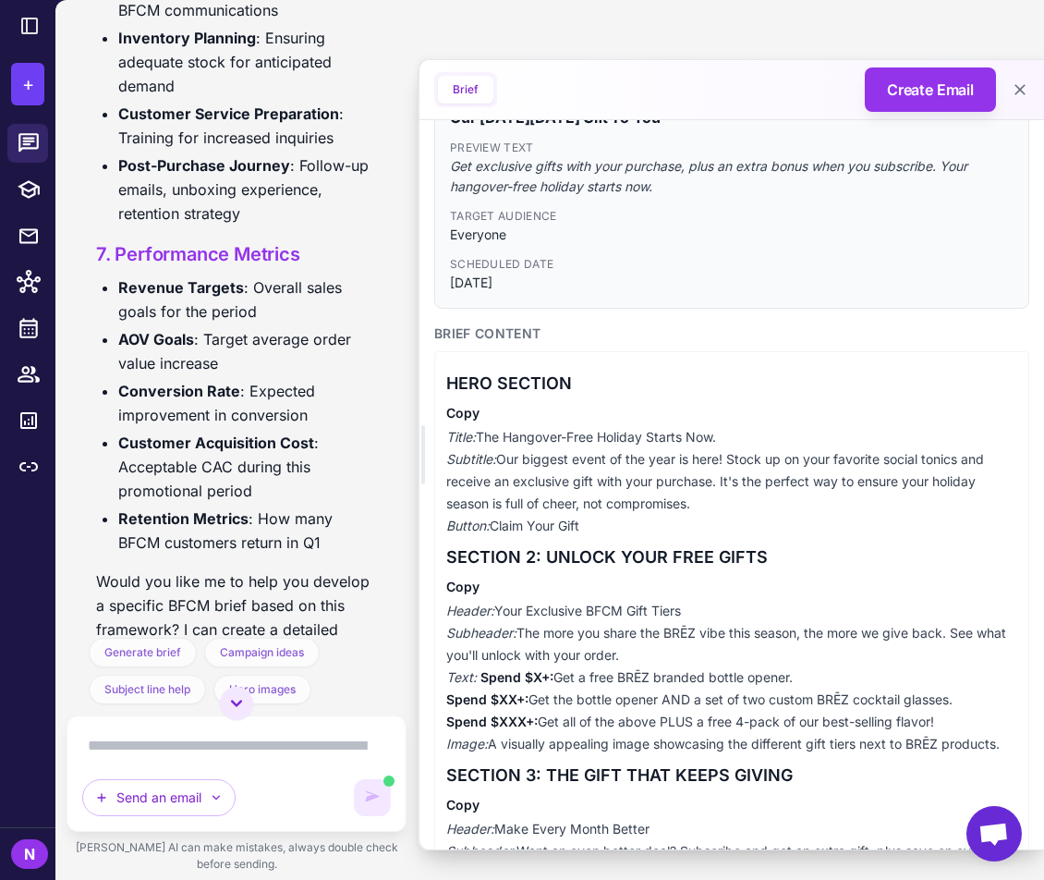
scroll to position [168, 0]
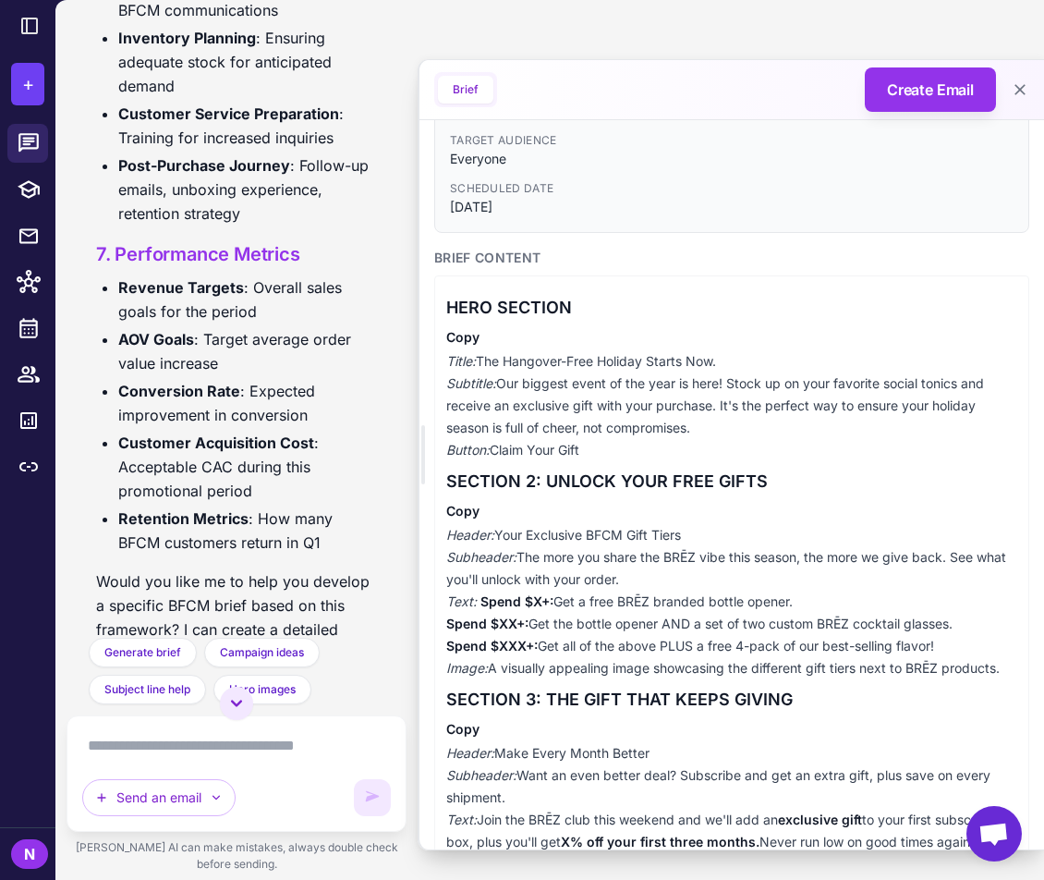
drag, startPoint x: 478, startPoint y: 367, endPoint x: 687, endPoint y: 360, distance: 208.9
click at [687, 360] on p "Title: The Hangover-Free Holiday Starts Now. Subtitle: Our biggest event of the…" at bounding box center [731, 405] width 571 height 111
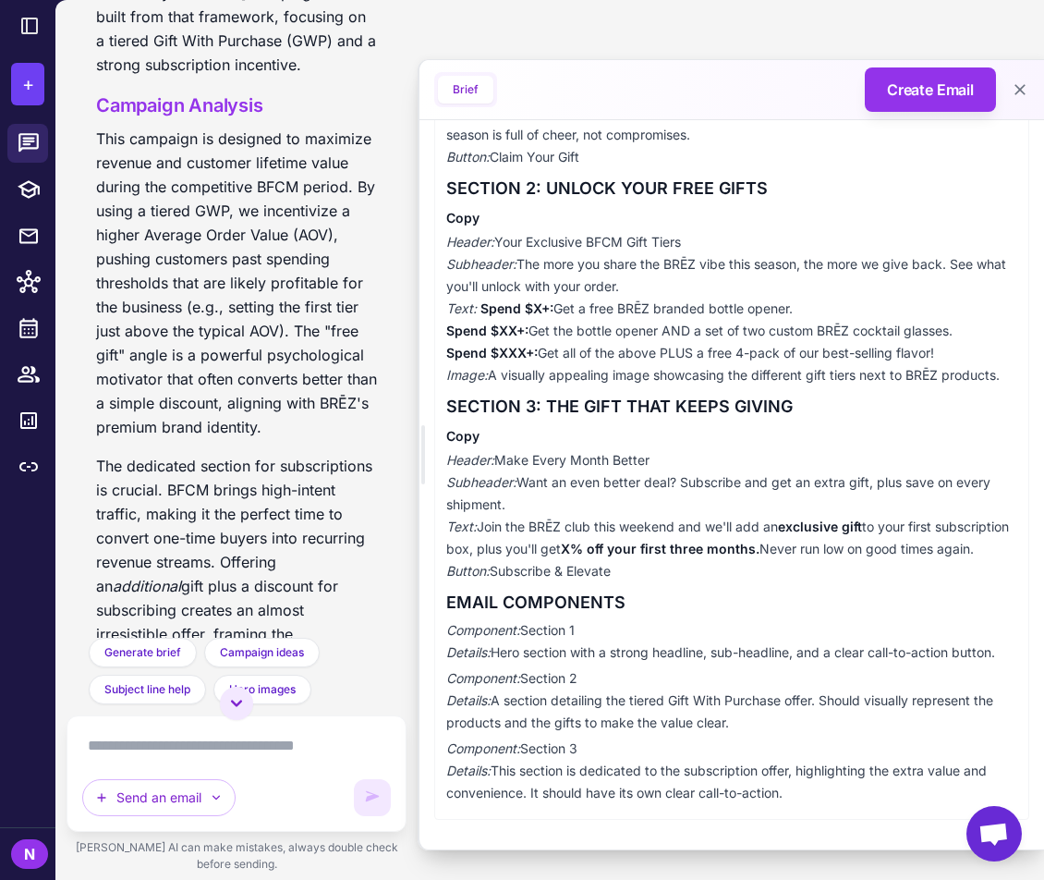
scroll to position [4089, 0]
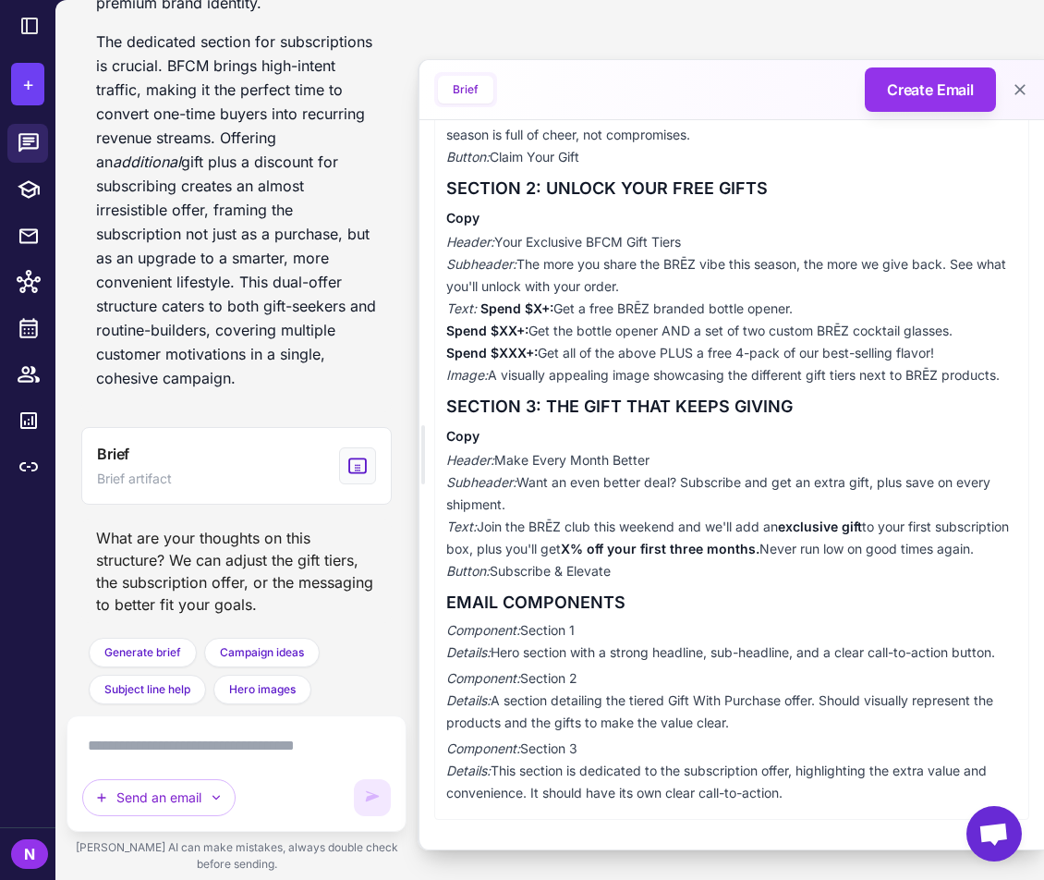
click at [229, 739] on textarea at bounding box center [236, 746] width 309 height 30
type textarea "*"
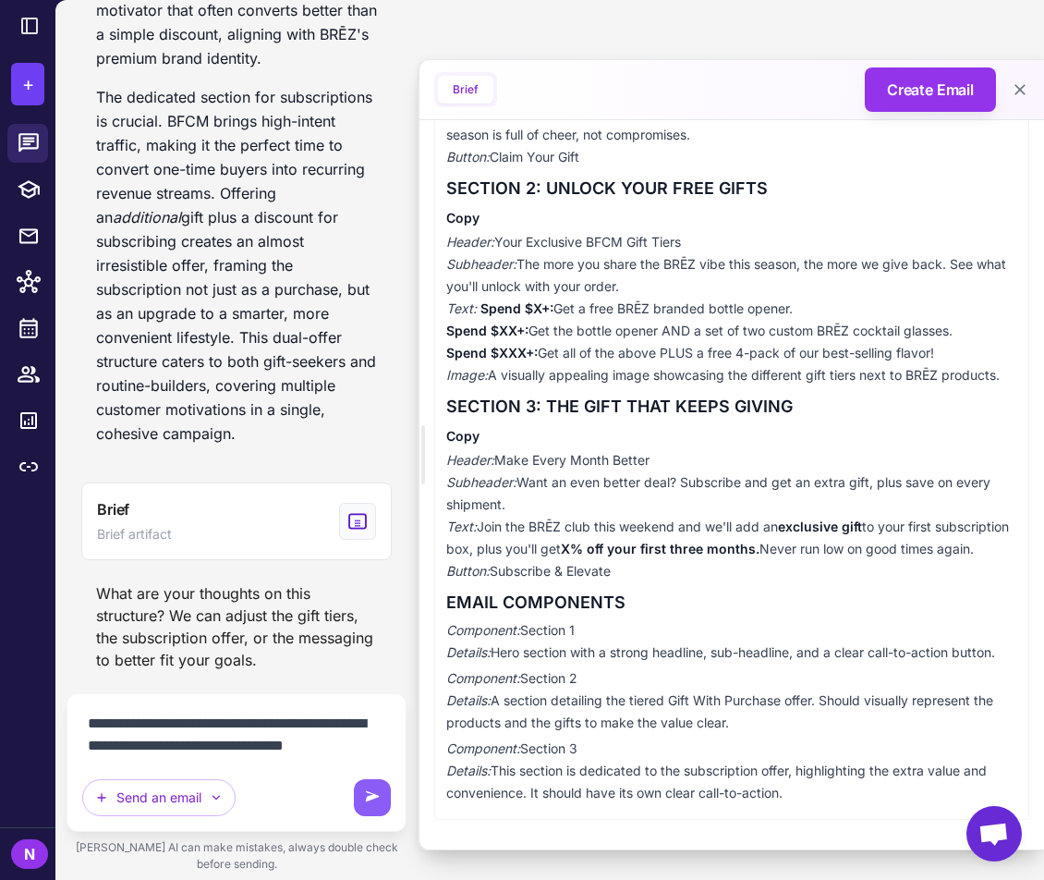
scroll to position [4055, 0]
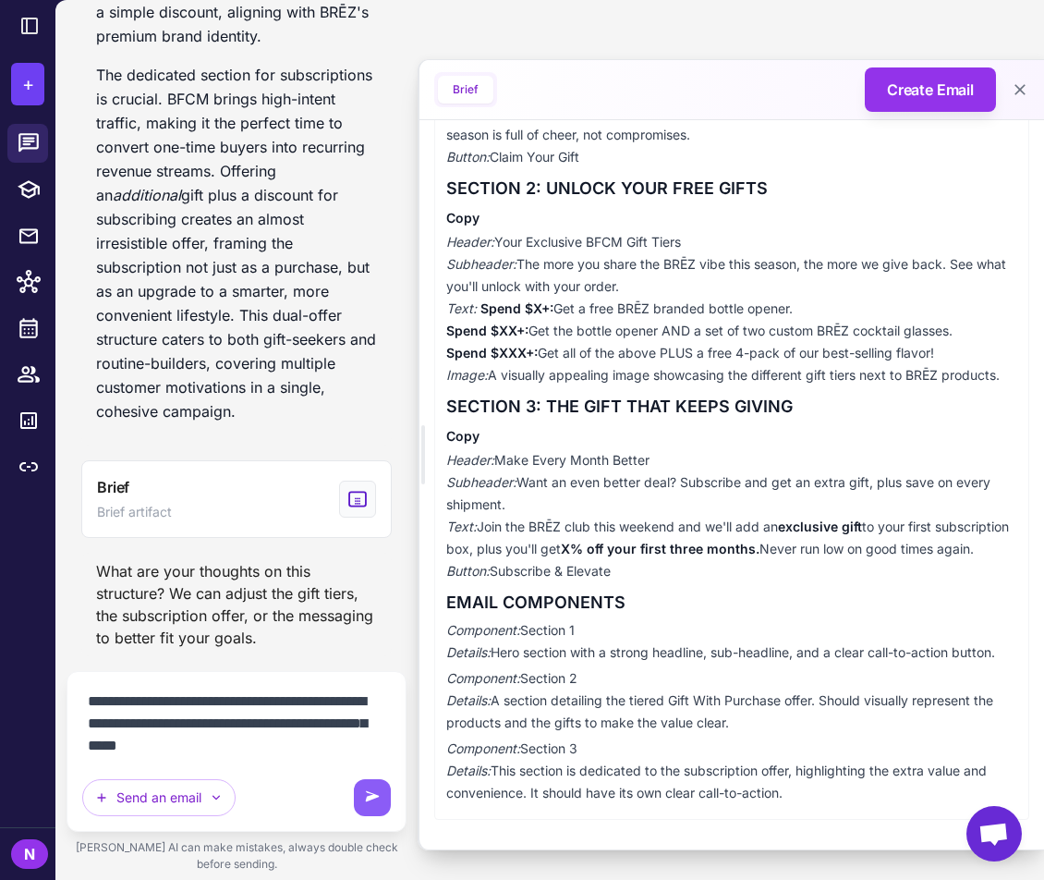
type textarea "**********"
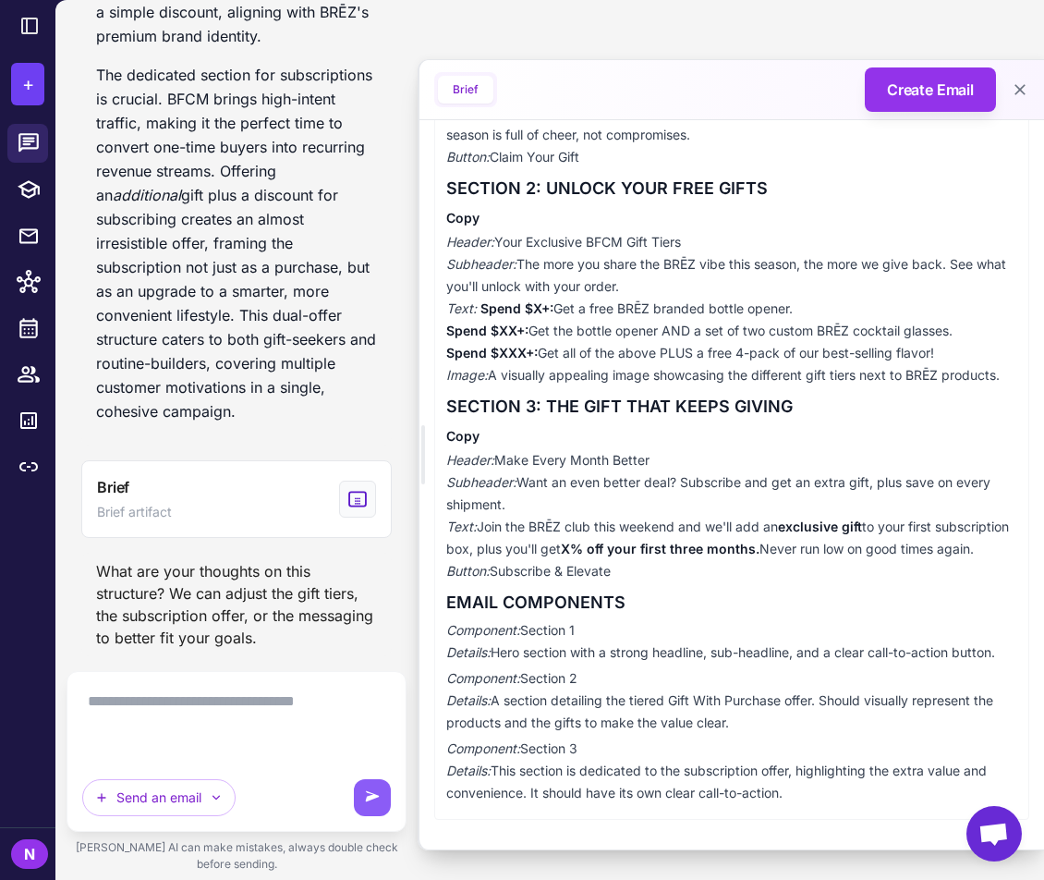
scroll to position [4283, 0]
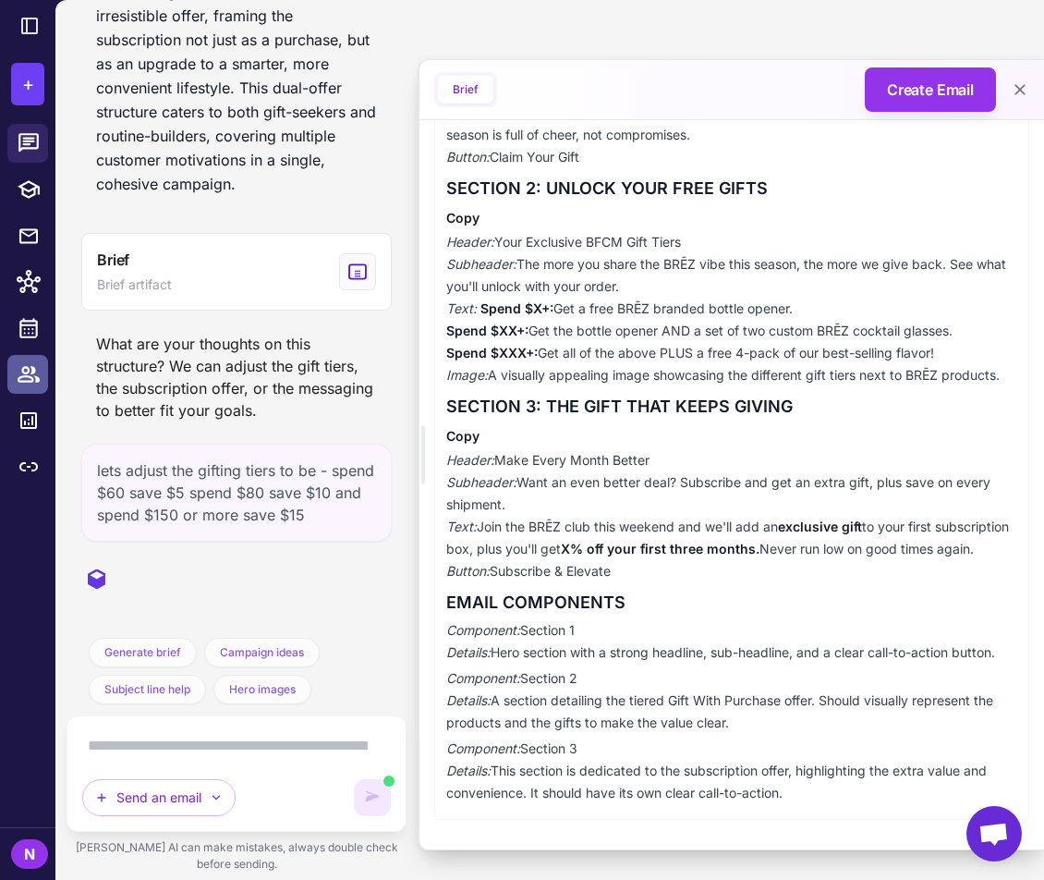
click at [43, 367] on div at bounding box center [34, 374] width 24 height 24
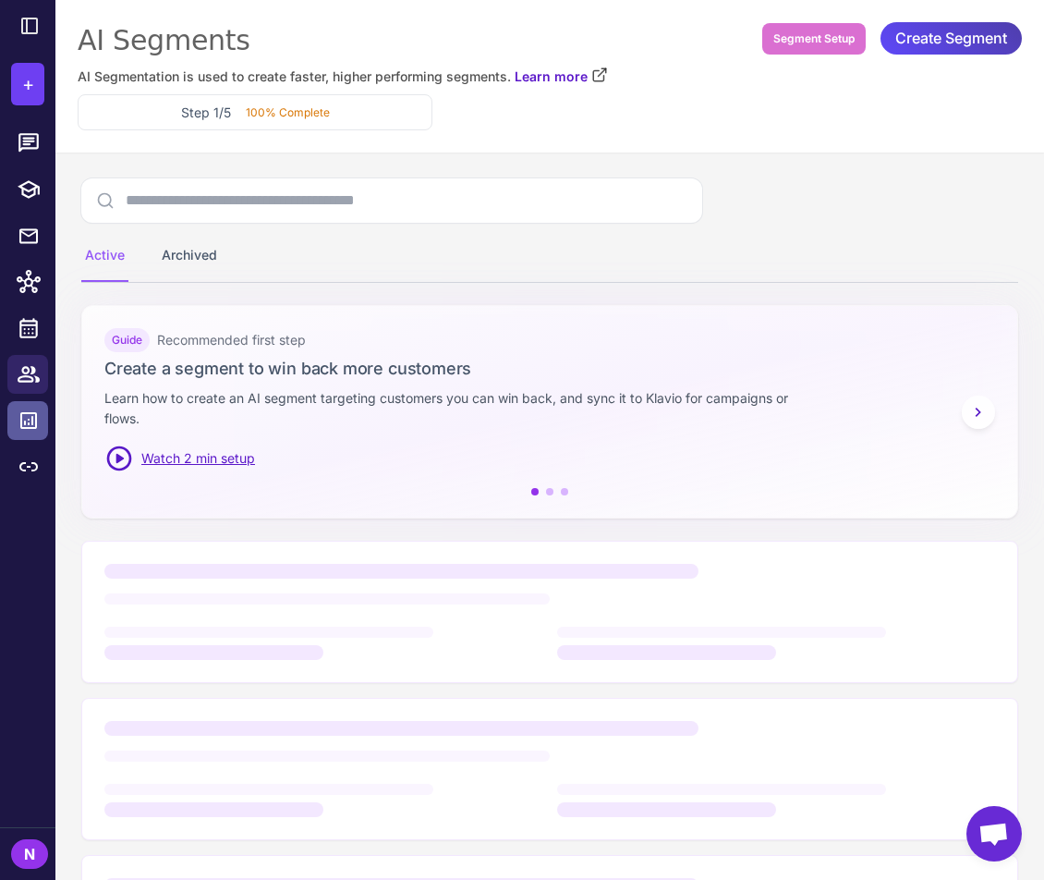
click at [29, 422] on icon at bounding box center [28, 420] width 17 height 17
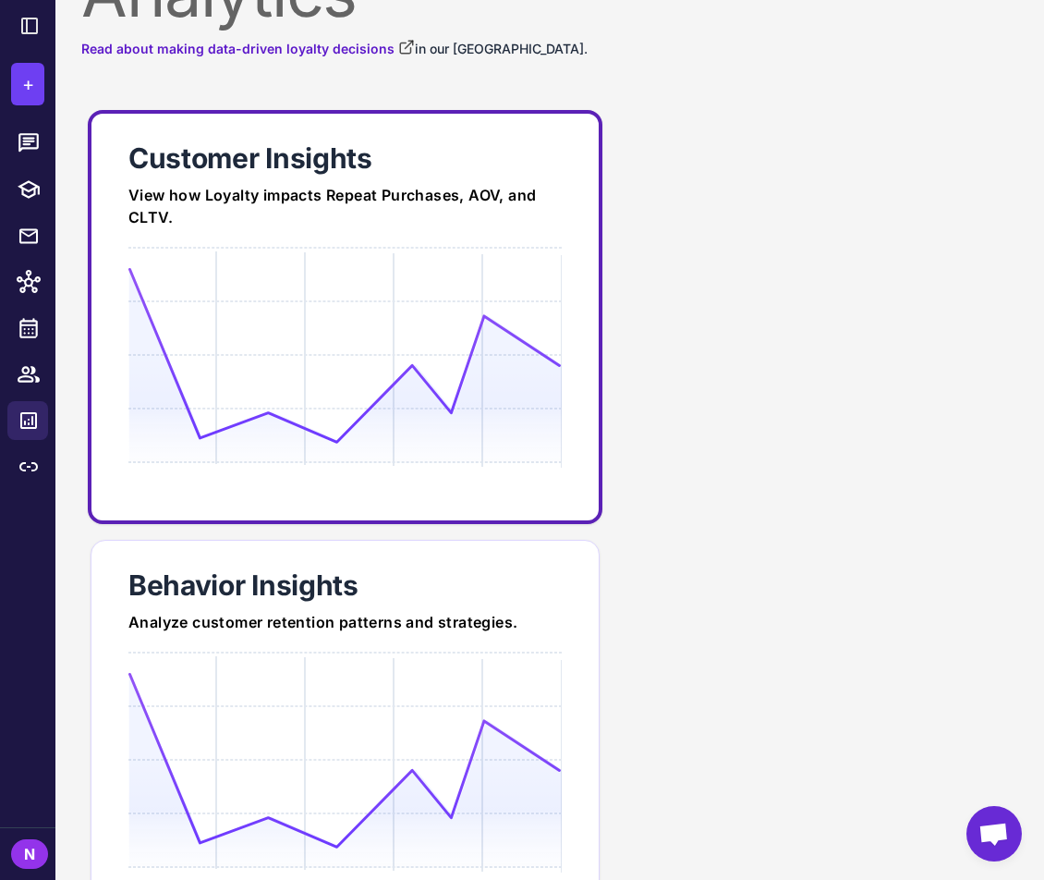
scroll to position [188, 0]
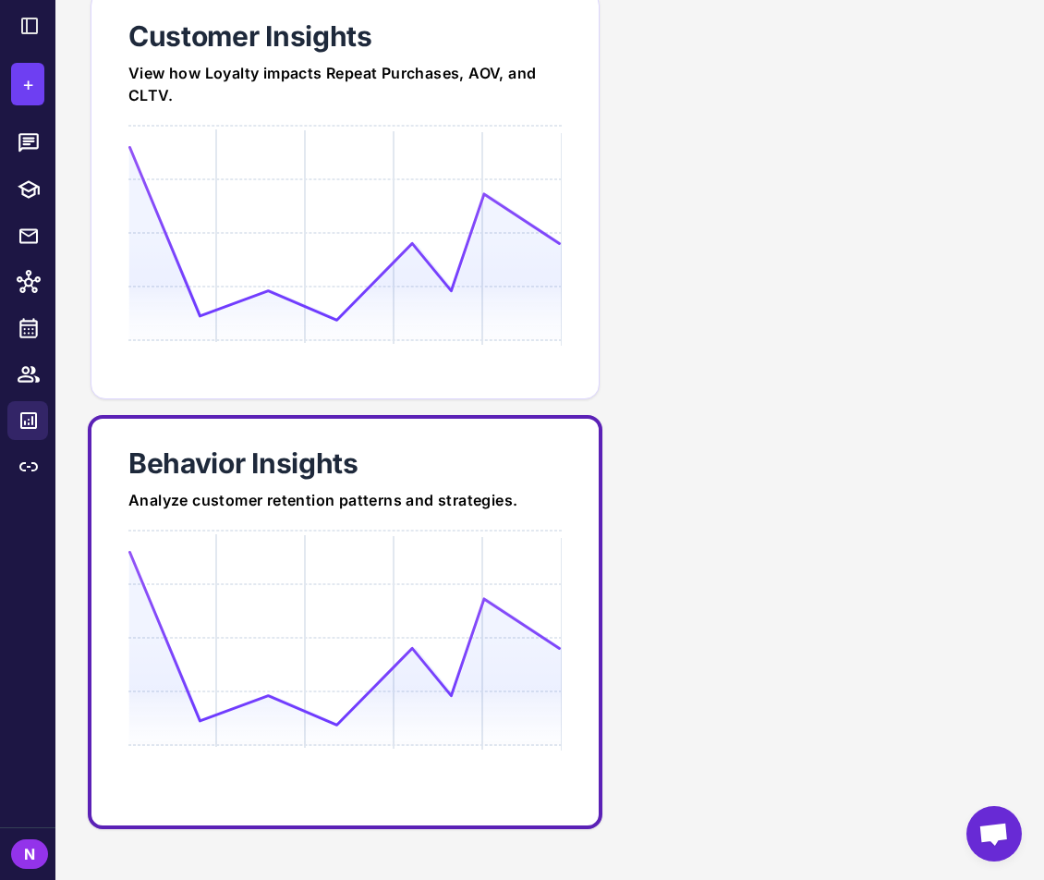
click at [377, 533] on div at bounding box center [344, 706] width 433 height 355
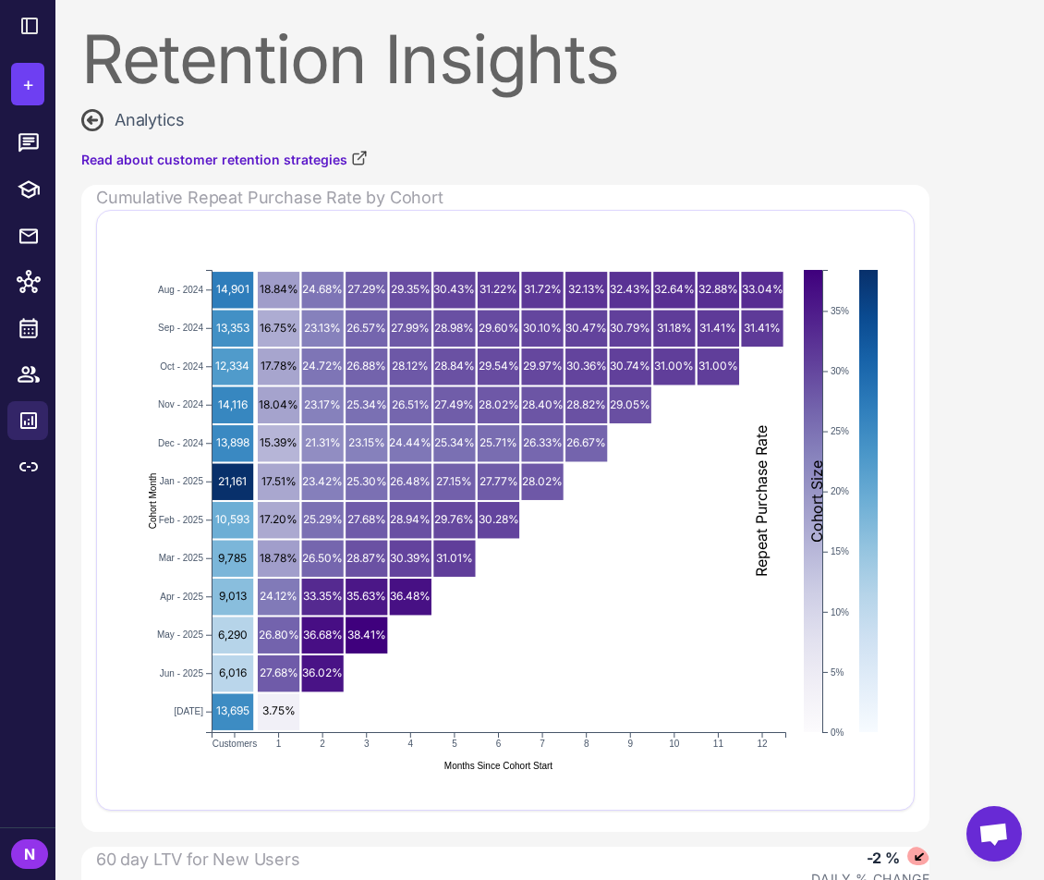
click at [90, 122] on icon at bounding box center [91, 119] width 19 height 19
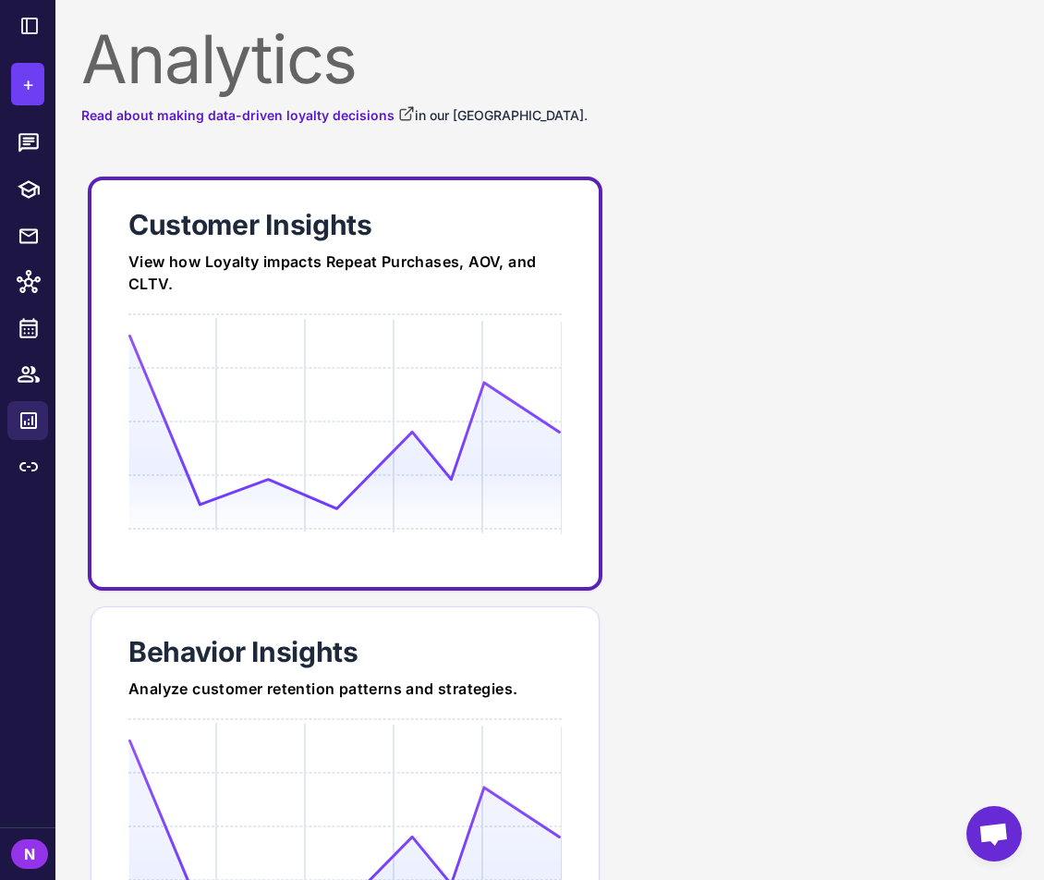
click at [231, 308] on link "Customer Insights View how Loyalty impacts Repeat Purchases, AOV, and CLTV." at bounding box center [345, 383] width 515 height 414
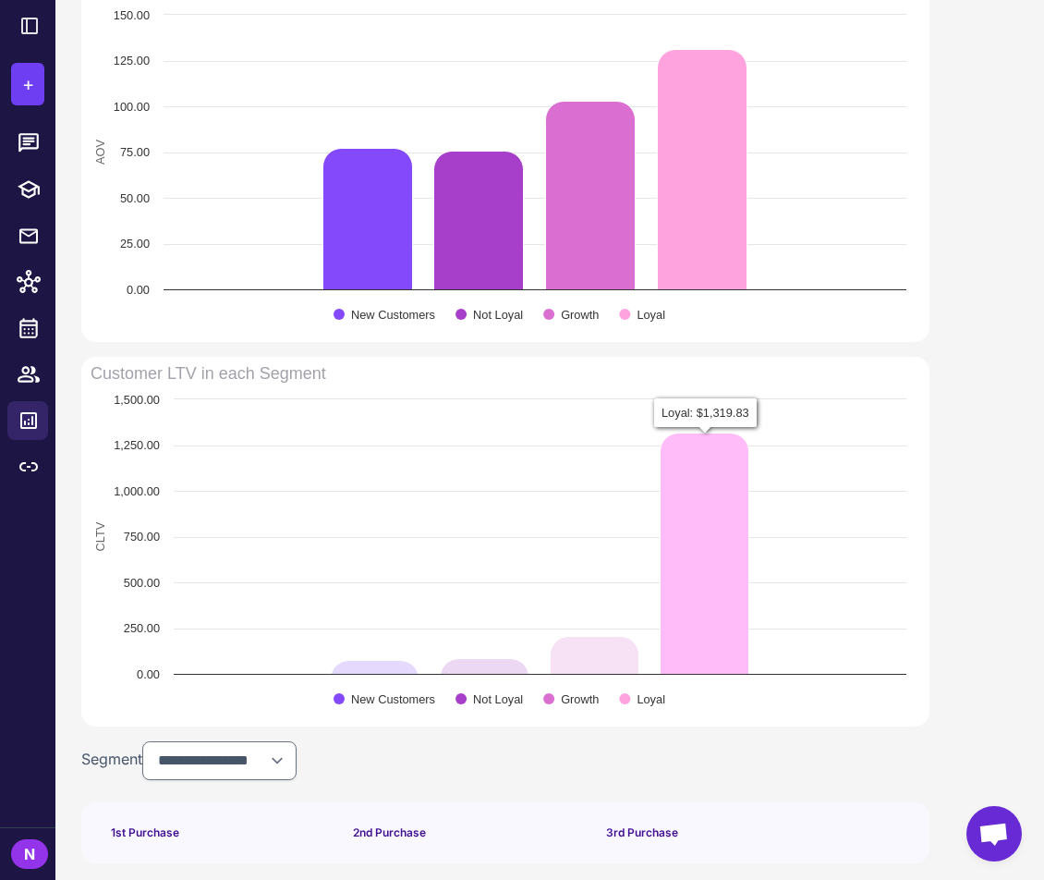
scroll to position [1067, 0]
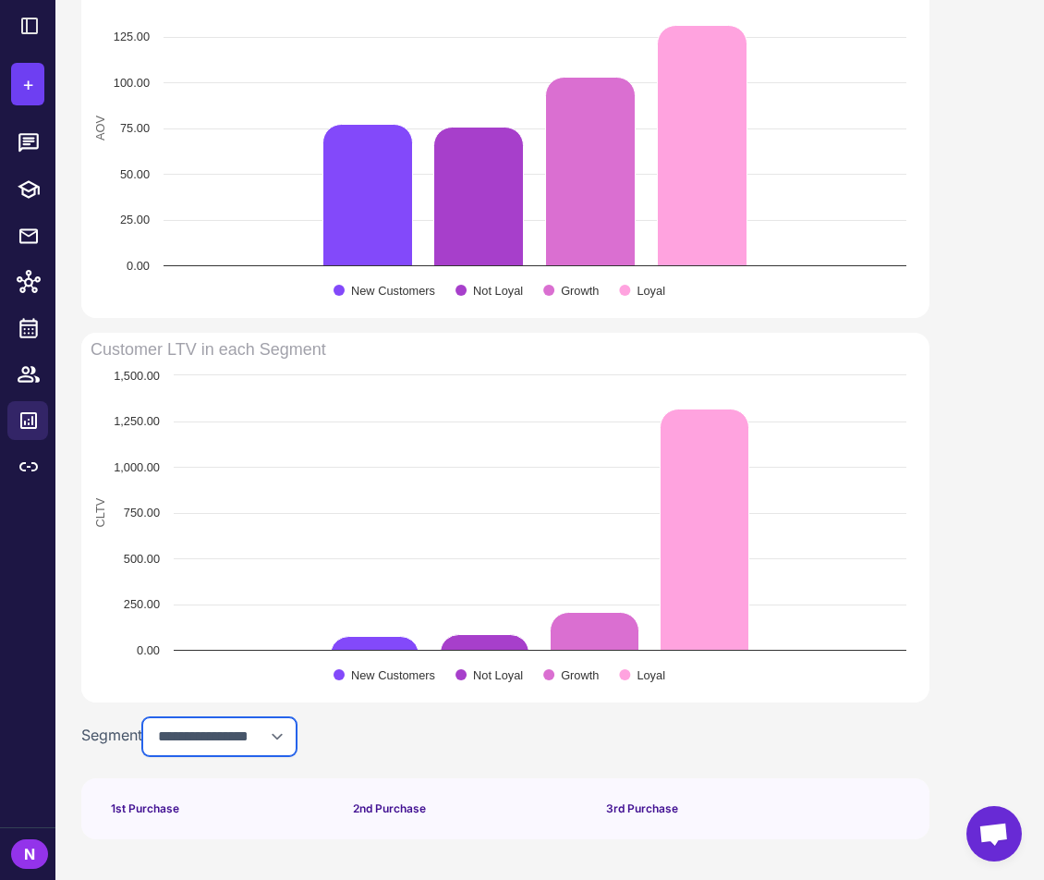
click at [218, 734] on select "**********" at bounding box center [219, 736] width 154 height 39
select select "**********"
click at [147, 717] on select "**********" at bounding box center [219, 736] width 154 height 39
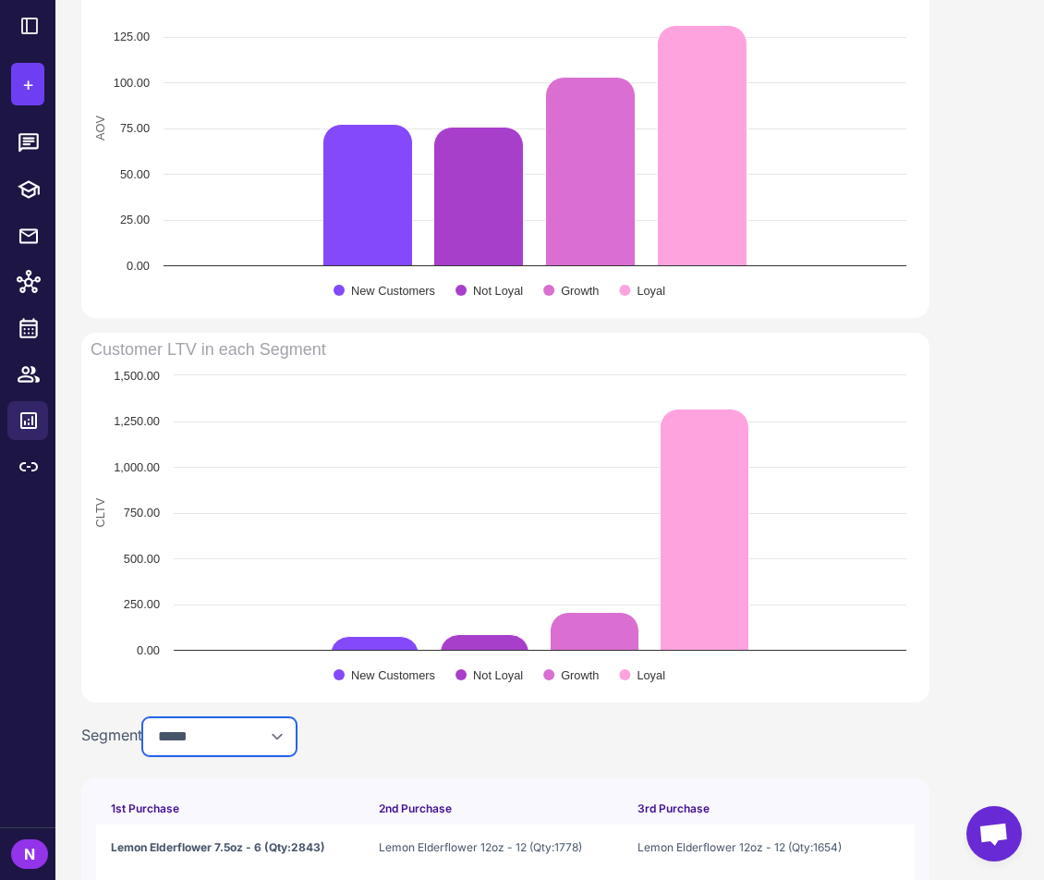
scroll to position [1206, 0]
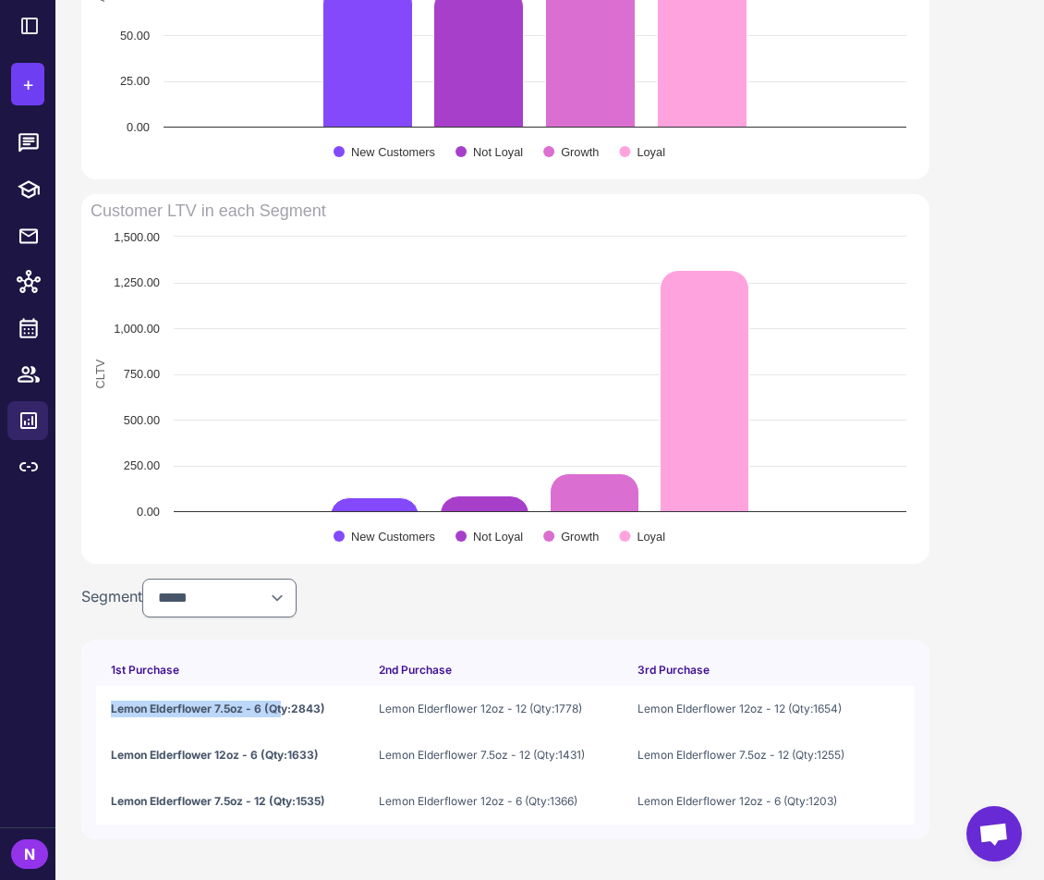
drag, startPoint x: 107, startPoint y: 708, endPoint x: 282, endPoint y: 715, distance: 174.8
click at [282, 714] on td "Lemon Elderflower 7.5oz - 6 (Qty:2843)" at bounding box center [230, 709] width 268 height 46
drag, startPoint x: 106, startPoint y: 753, endPoint x: 299, endPoint y: 771, distance: 193.9
click at [300, 772] on td "Lemon Elderflower 12oz - 6 (Qty:1633)" at bounding box center [230, 755] width 268 height 46
click at [210, 713] on span "Lemon Elderflower 7.5oz - 6 (Qty:2843)" at bounding box center [218, 708] width 214 height 17
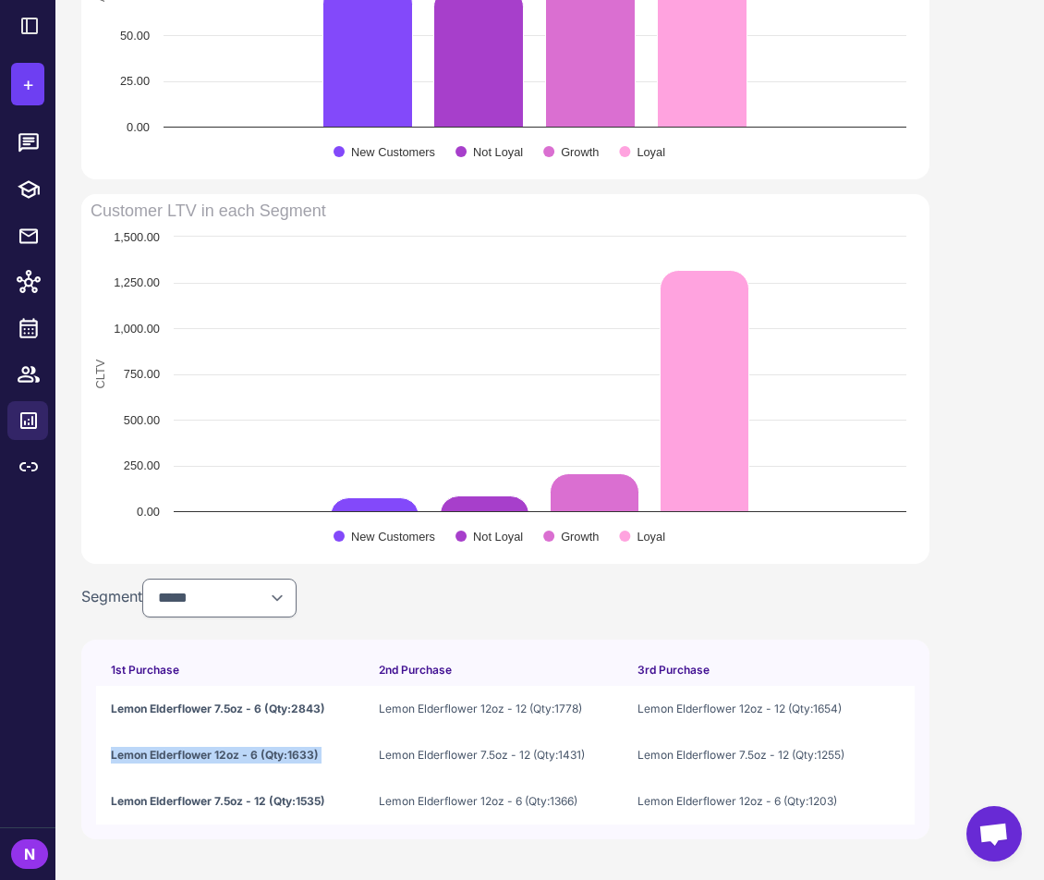
drag, startPoint x: 108, startPoint y: 752, endPoint x: 361, endPoint y: 751, distance: 253.2
click at [361, 751] on tr "Lemon Elderflower 12oz - 6 (Qty:1633) Lemon Elderflower 7.5oz - 12 (Qty:1431) L…" at bounding box center [505, 755] width 819 height 46
drag, startPoint x: 384, startPoint y: 757, endPoint x: 608, endPoint y: 755, distance: 223.6
click at [608, 755] on td "Lemon Elderflower 7.5oz - 12 (Qty:1431)" at bounding box center [493, 755] width 259 height 46
drag, startPoint x: 431, startPoint y: 711, endPoint x: 537, endPoint y: 696, distance: 107.3
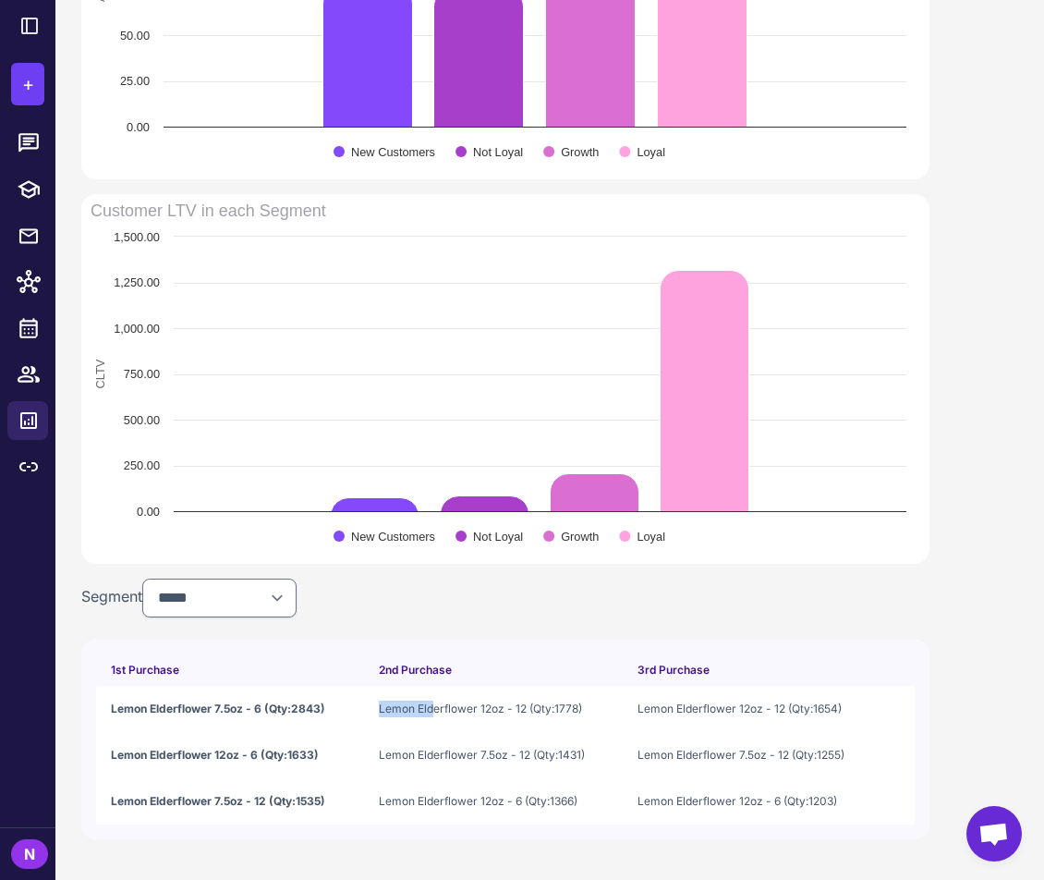
click at [537, 696] on td "Lemon Elderflower 12oz - 12 (Qty:1778)" at bounding box center [493, 709] width 259 height 46
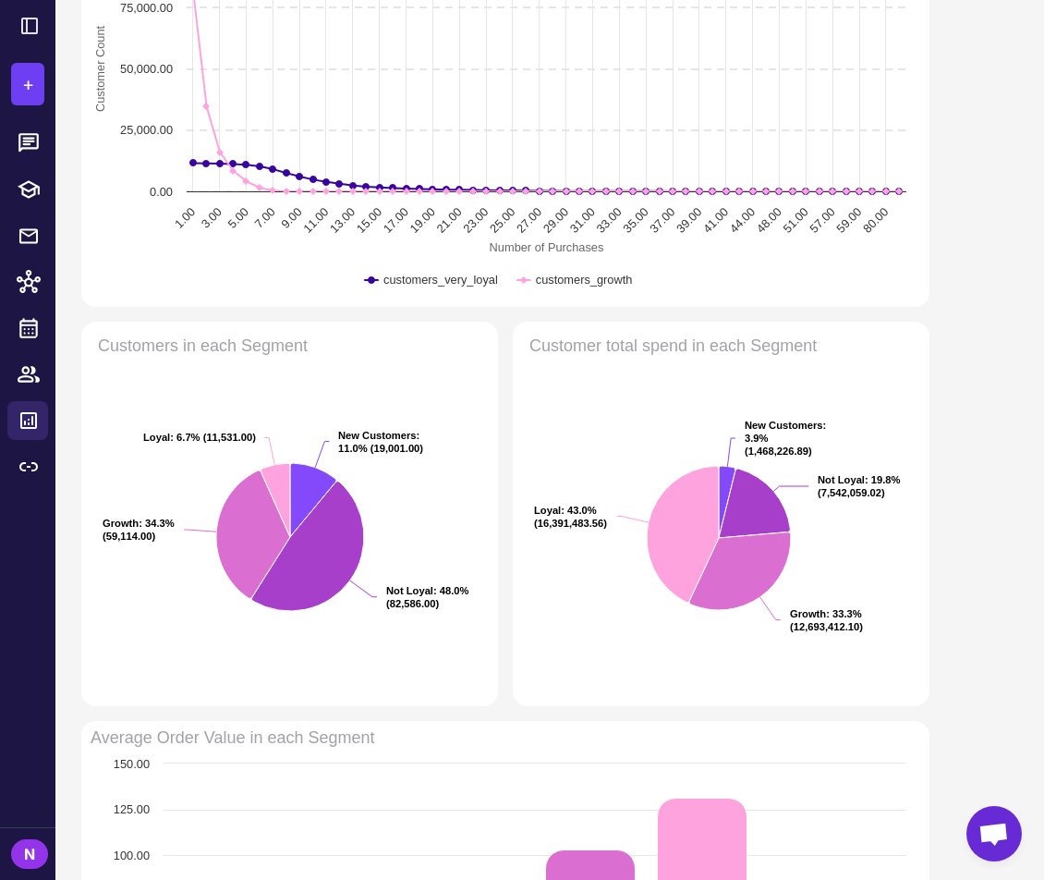
scroll to position [0, 0]
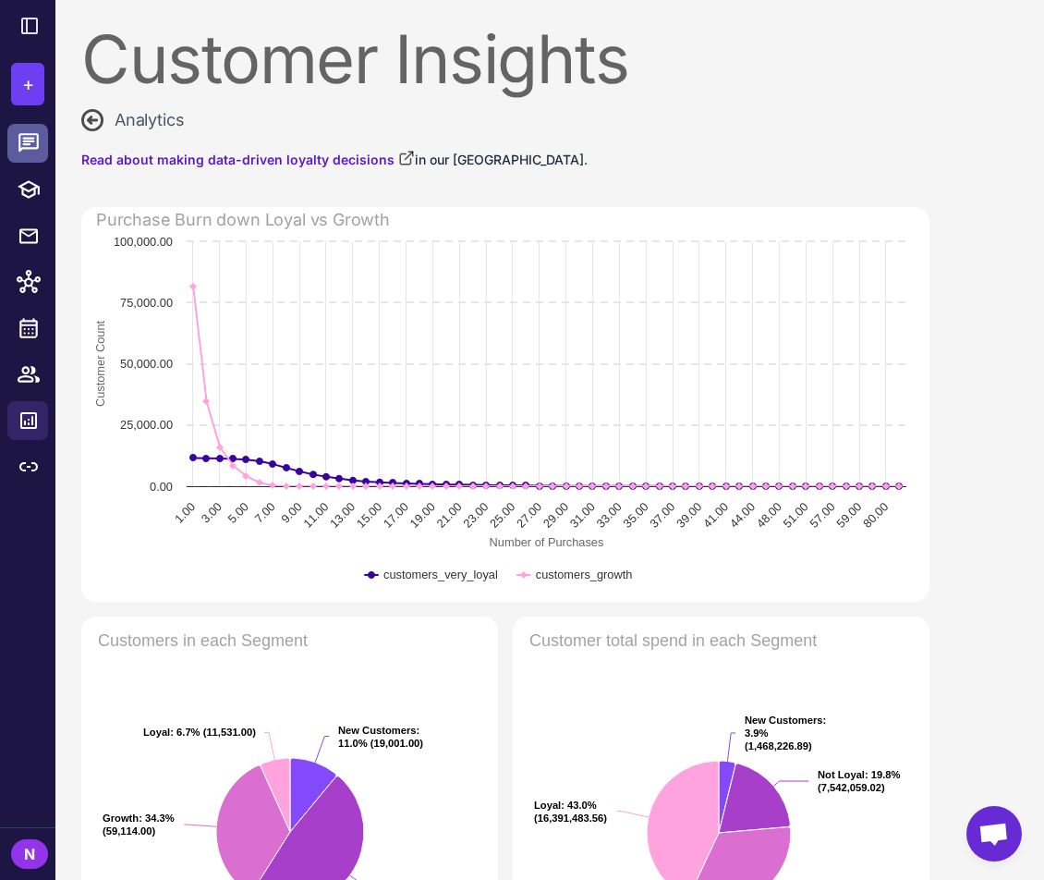
click at [30, 141] on icon at bounding box center [28, 142] width 20 height 18
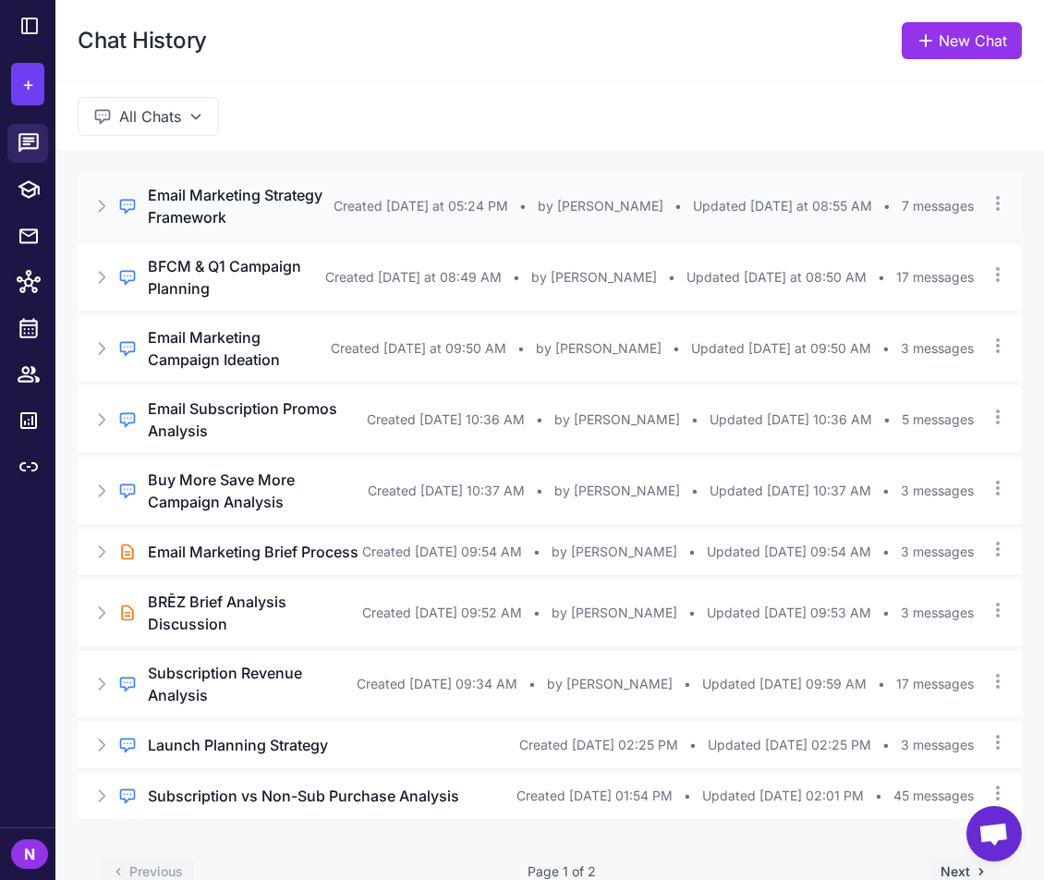
click at [449, 196] on span "Created [DATE] at 05:24 PM" at bounding box center [421, 206] width 175 height 20
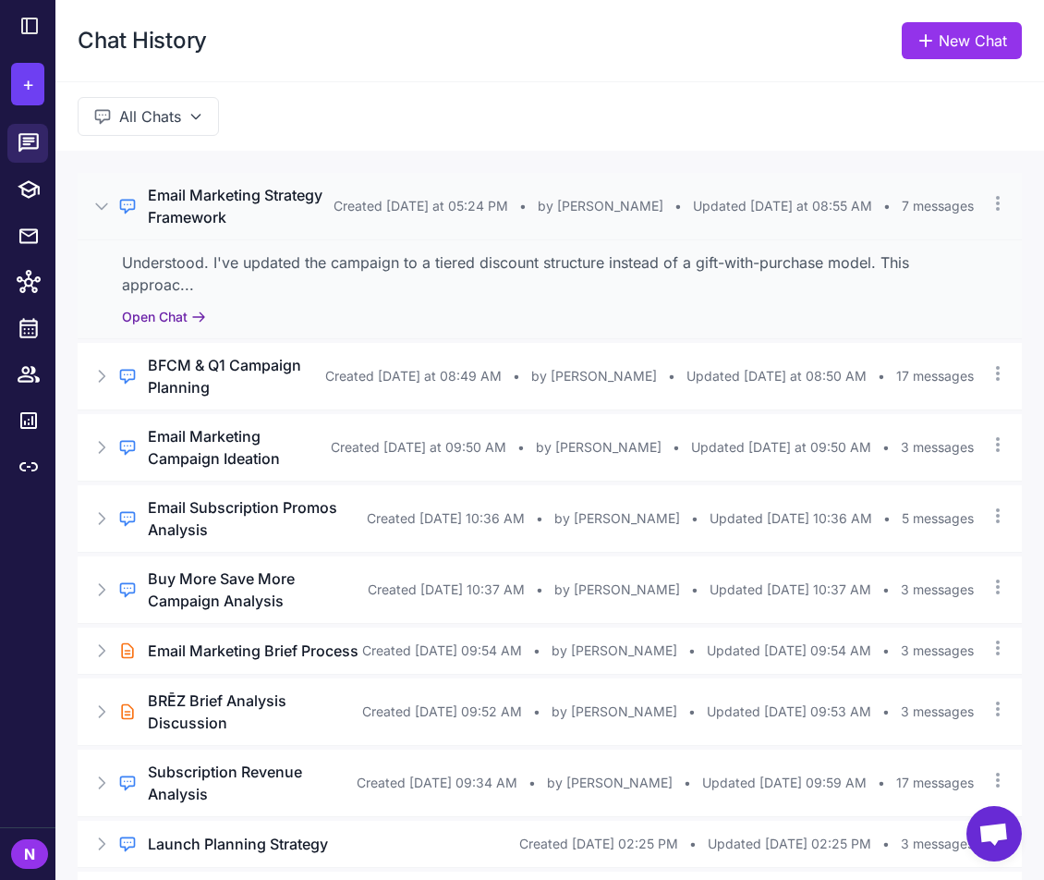
click at [155, 323] on button "Open Chat" at bounding box center [164, 317] width 84 height 20
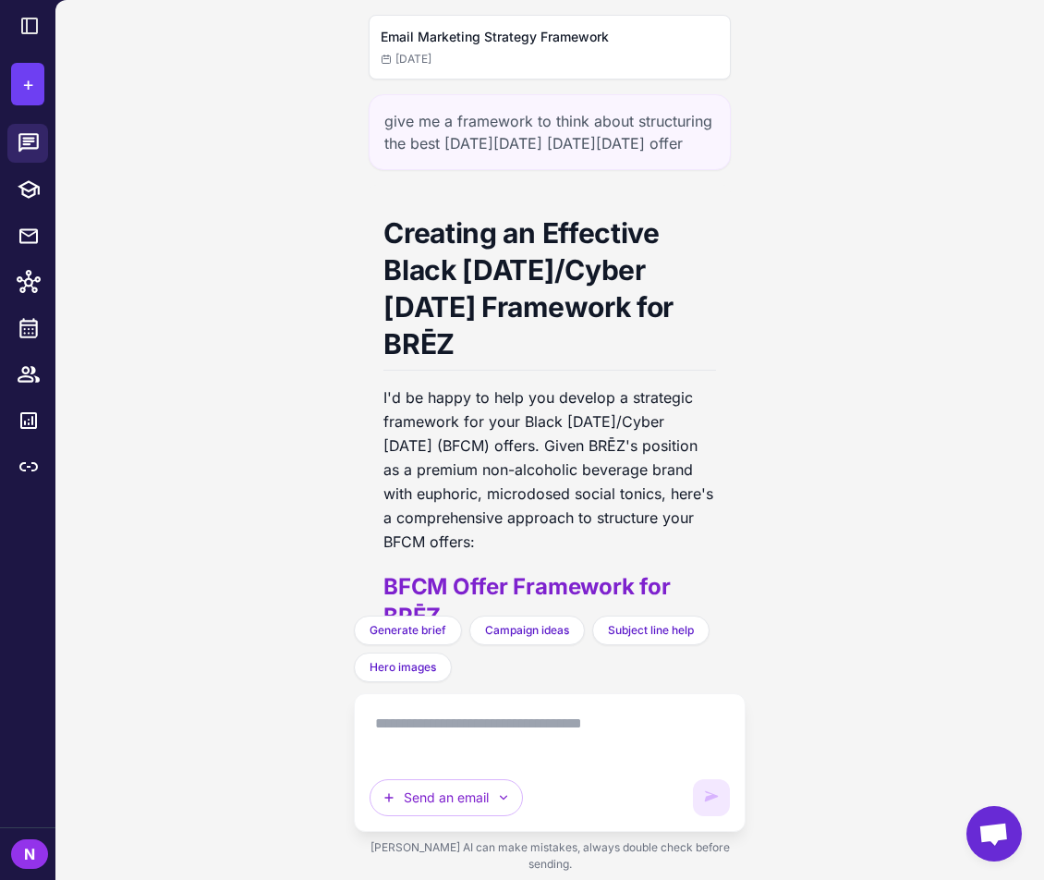
scroll to position [4530, 0]
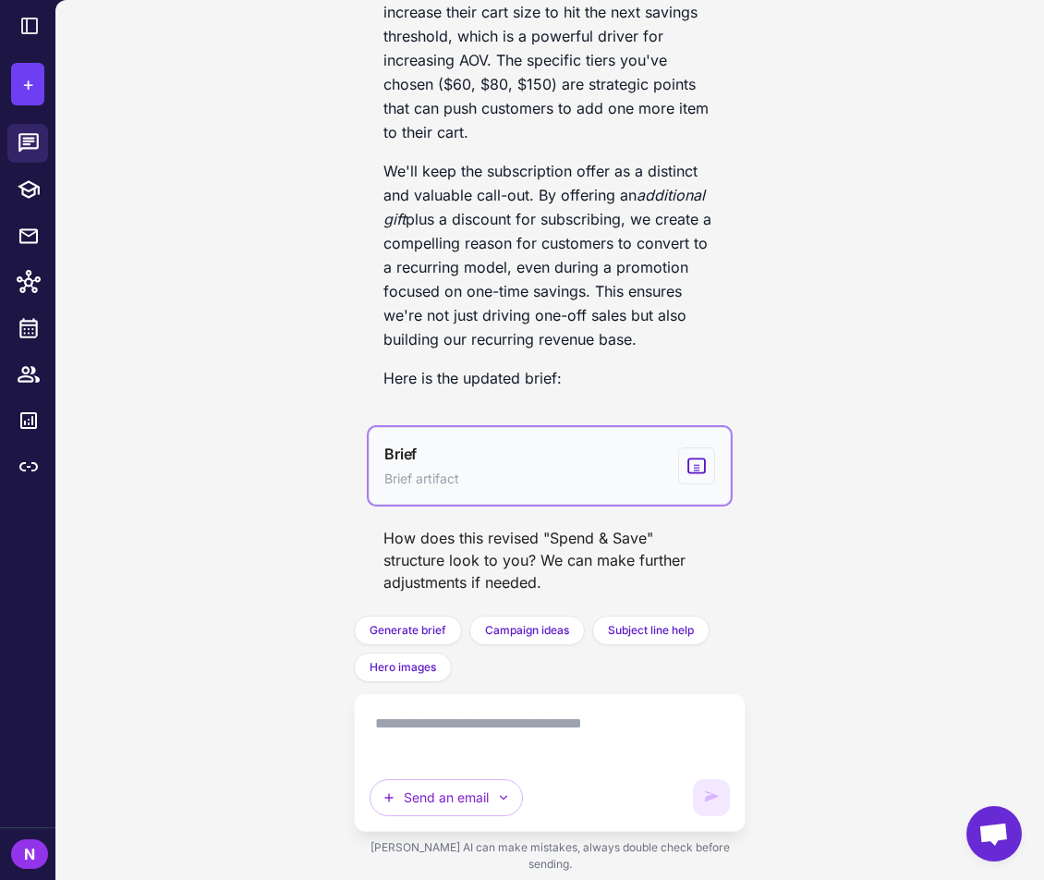
click at [588, 495] on button "Brief Brief artifact" at bounding box center [550, 466] width 362 height 78
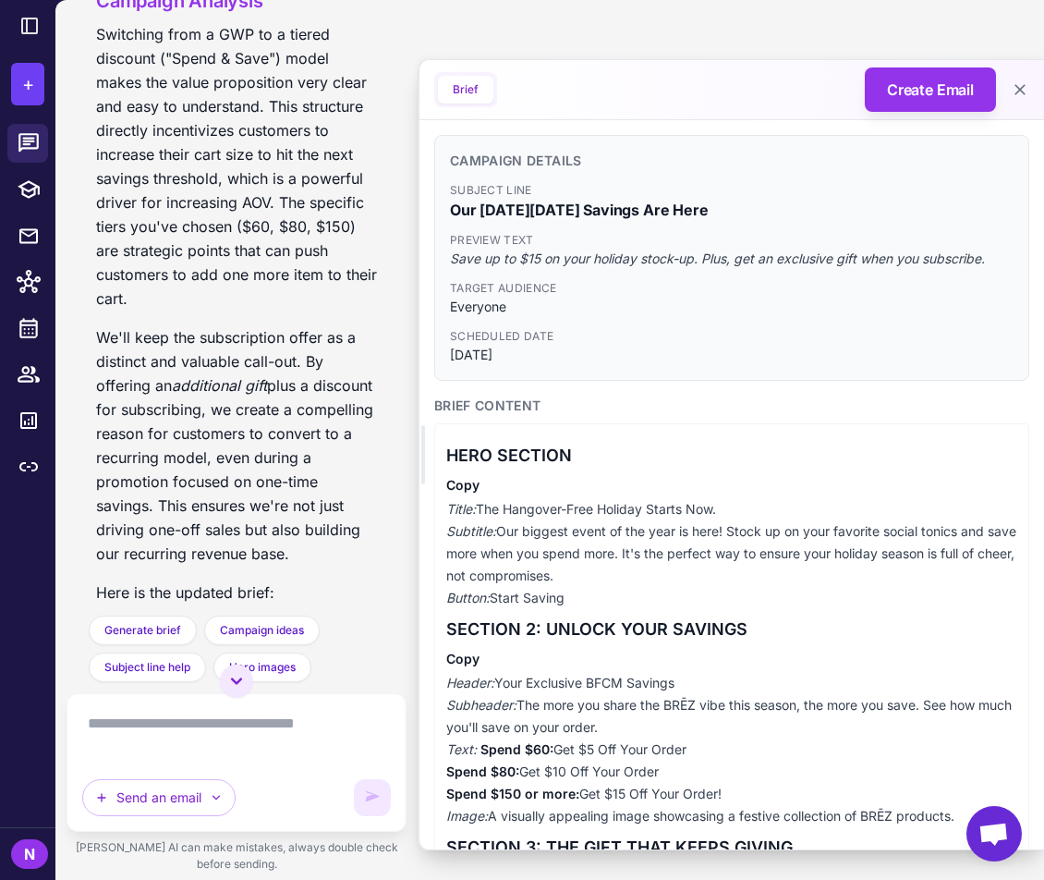
scroll to position [5257, 0]
